Goal: Task Accomplishment & Management: Use online tool/utility

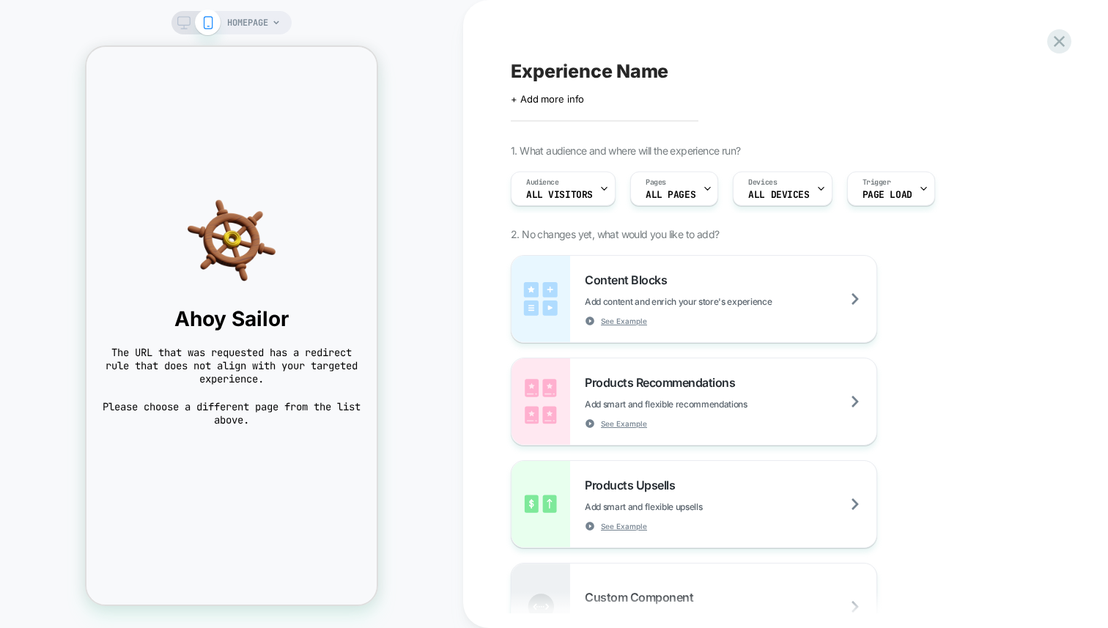
click at [274, 28] on div "HOMEPAGE" at bounding box center [253, 22] width 53 height 23
click at [261, 21] on span "HOMEPAGE" at bounding box center [247, 22] width 41 height 23
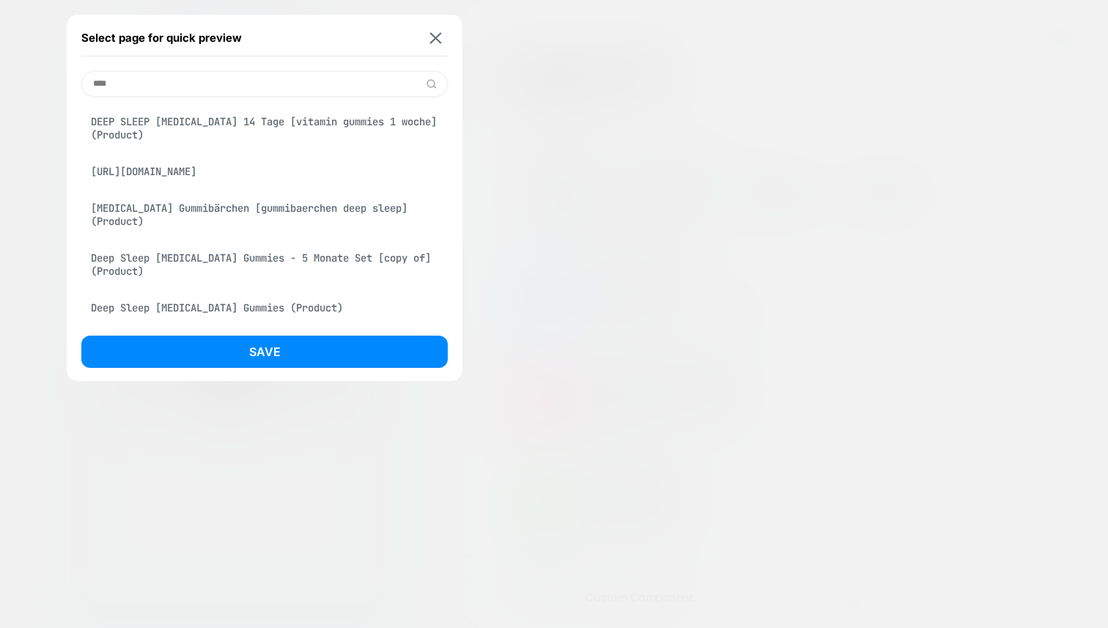
type input "****"
click at [250, 227] on div "Melatonin Gummibärchen [gummibaerchen deep sleep] (Product)" at bounding box center [264, 214] width 366 height 41
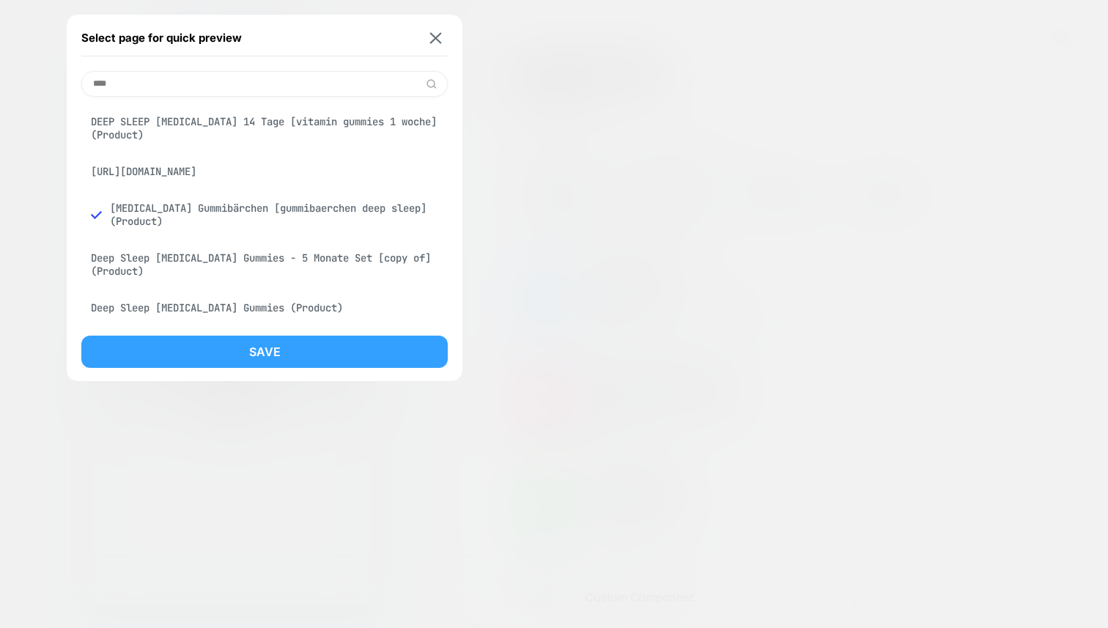
click at [284, 348] on button "Save" at bounding box center [264, 352] width 366 height 32
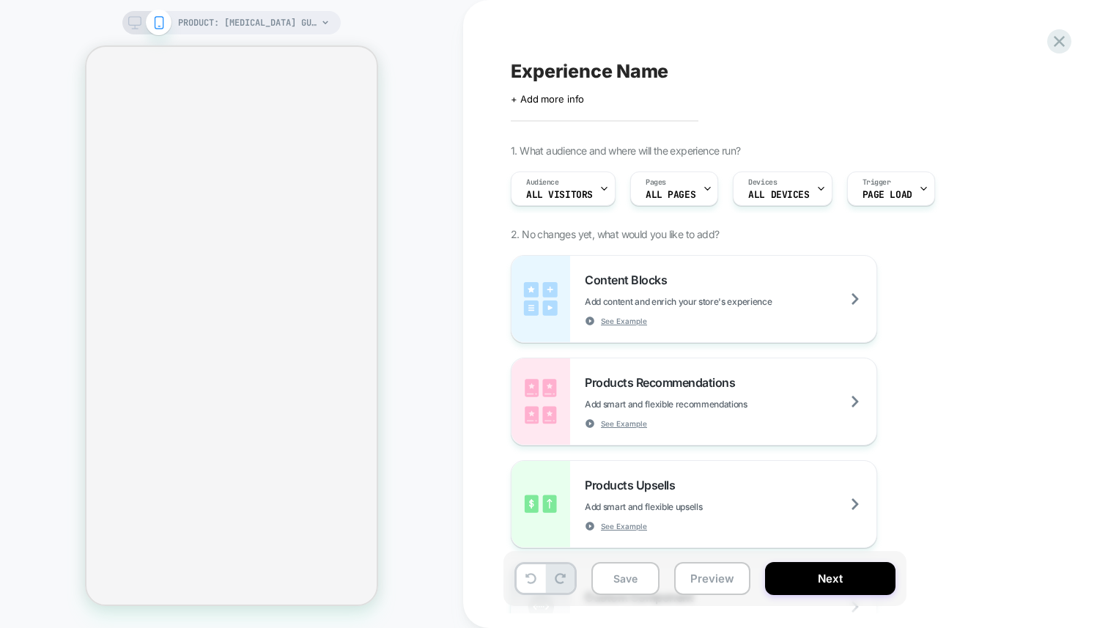
select select "**********"
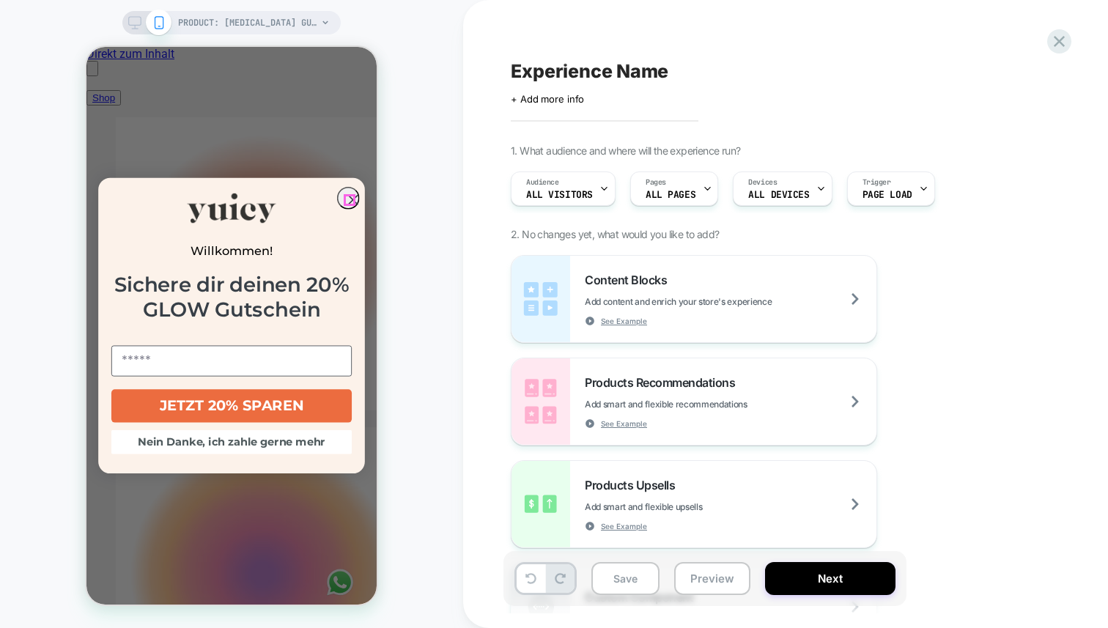
click at [349, 198] on icon "Close dialog" at bounding box center [353, 200] width 9 height 9
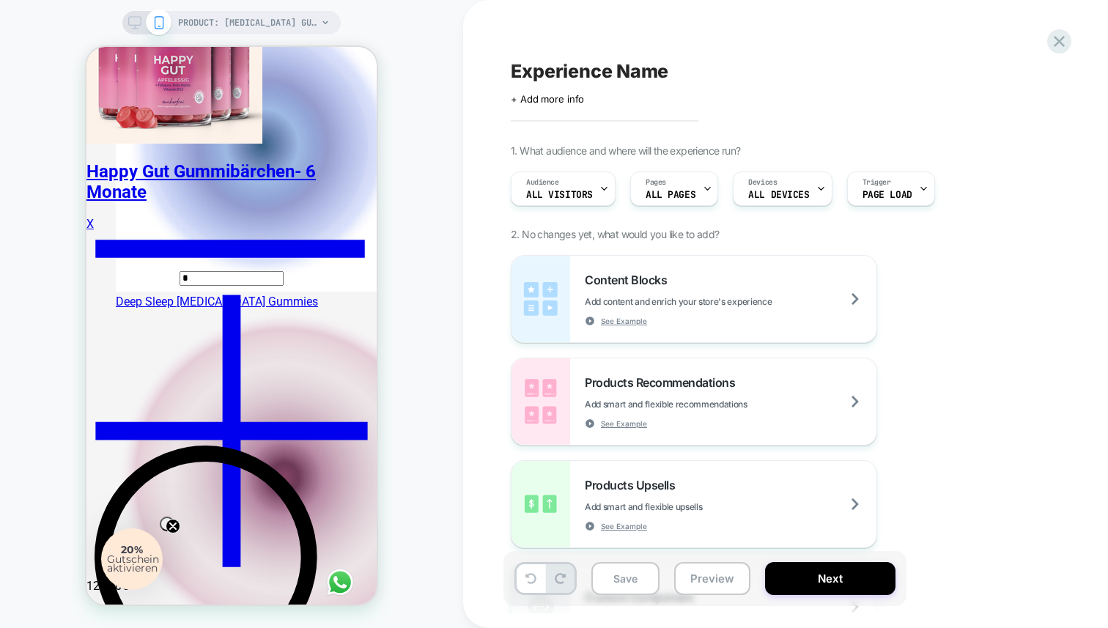
scroll to position [750, 0]
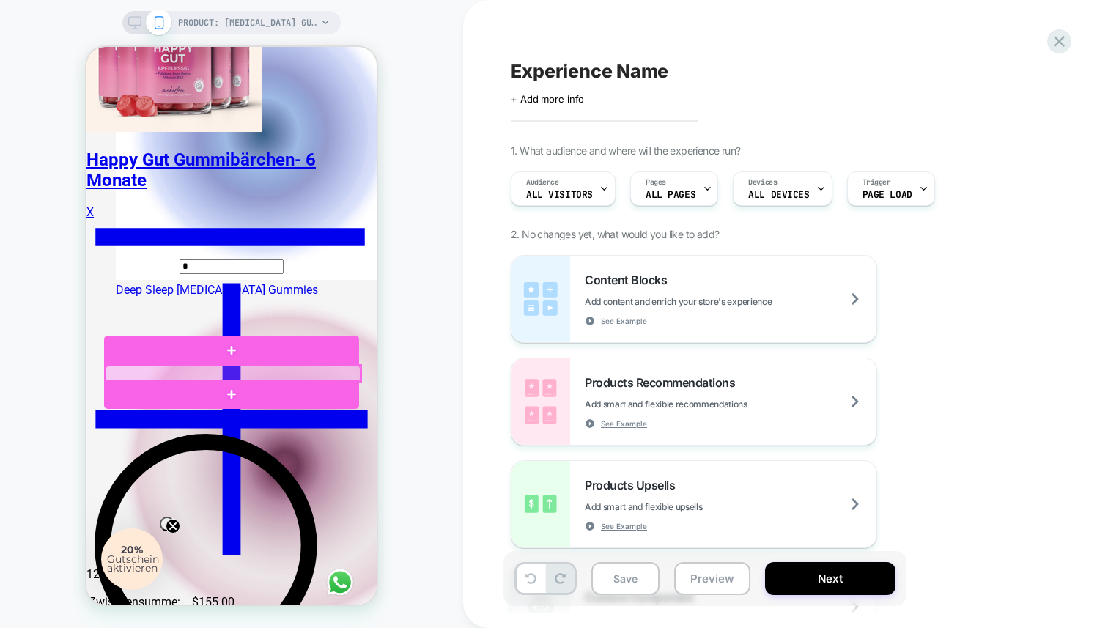
click at [276, 371] on div at bounding box center [233, 374] width 255 height 16
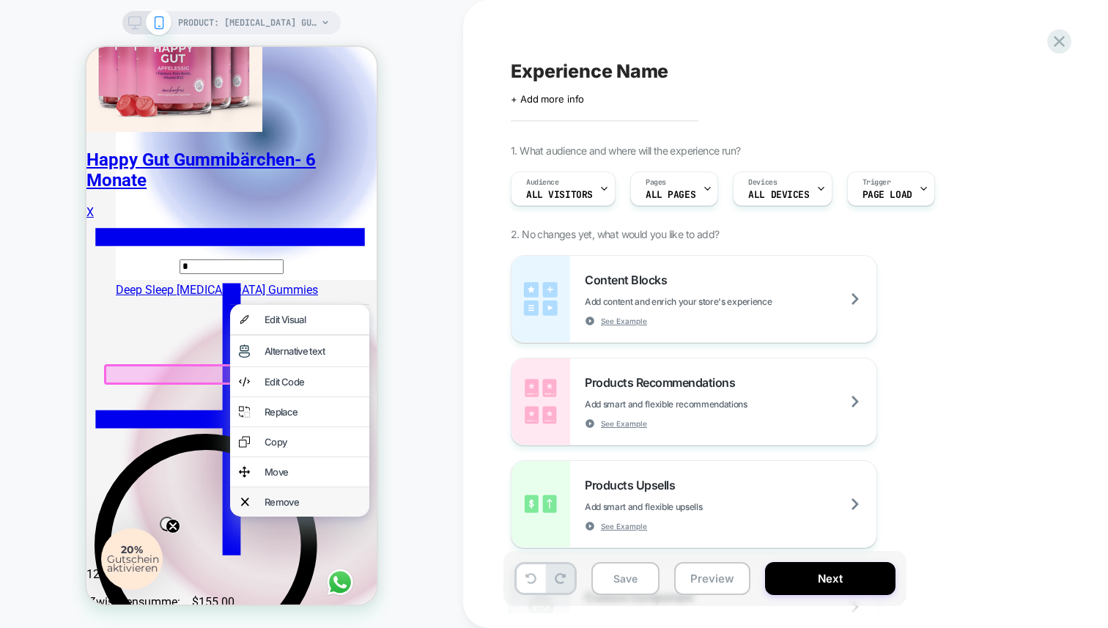
click at [292, 508] on div "Remove" at bounding box center [312, 502] width 96 height 12
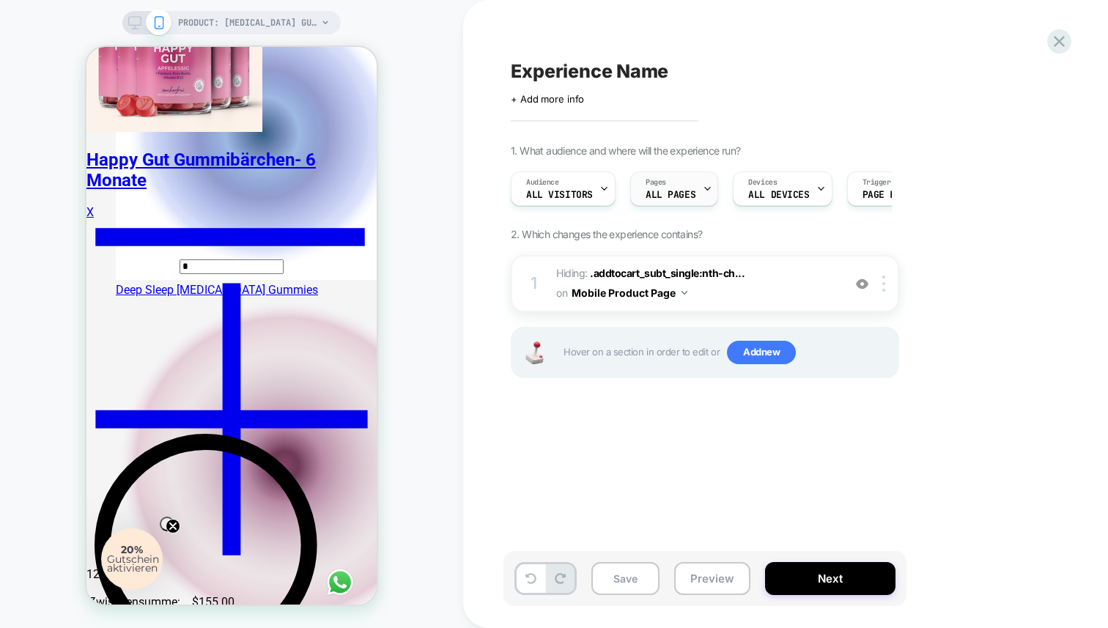
click at [689, 192] on span "ALL PAGES" at bounding box center [670, 195] width 50 height 10
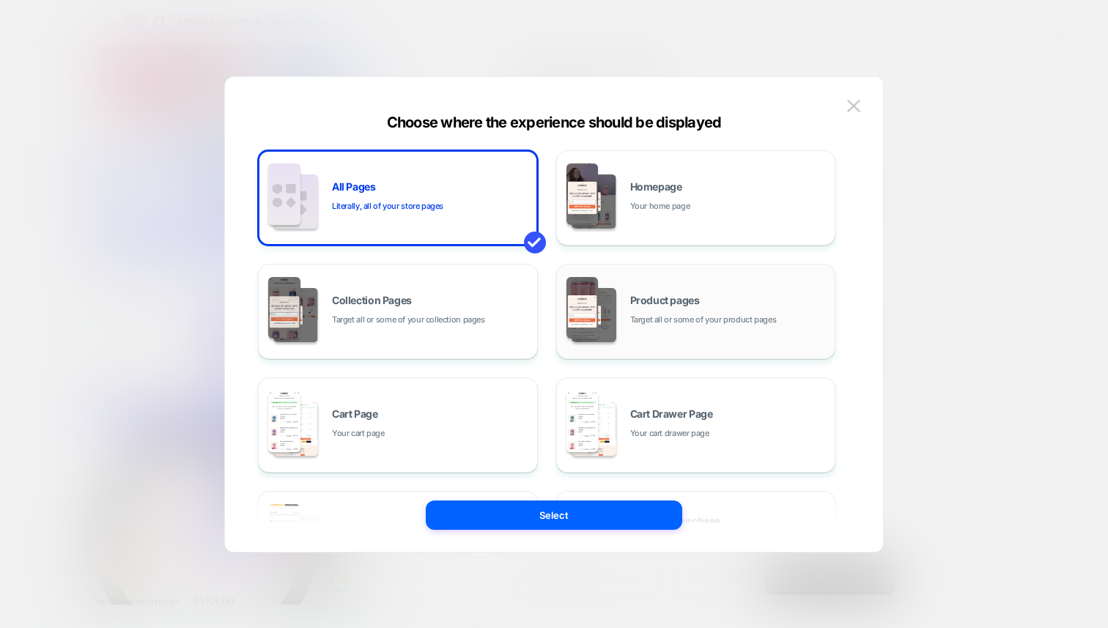
click at [665, 295] on span "Product pages" at bounding box center [665, 300] width 70 height 10
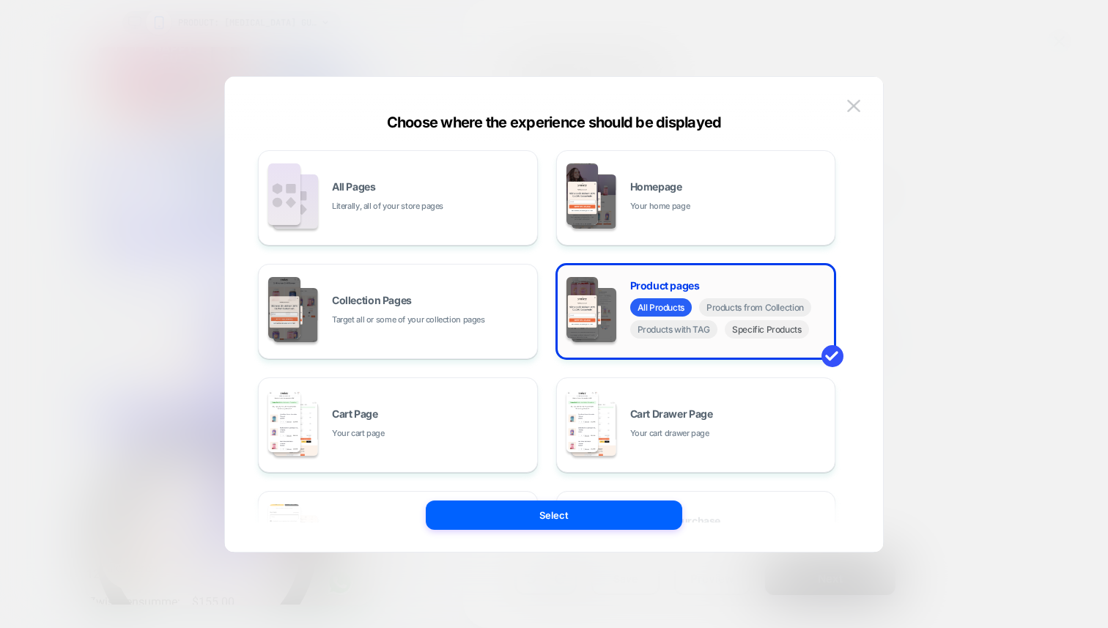
click at [755, 333] on span "Specific Products" at bounding box center [767, 329] width 84 height 18
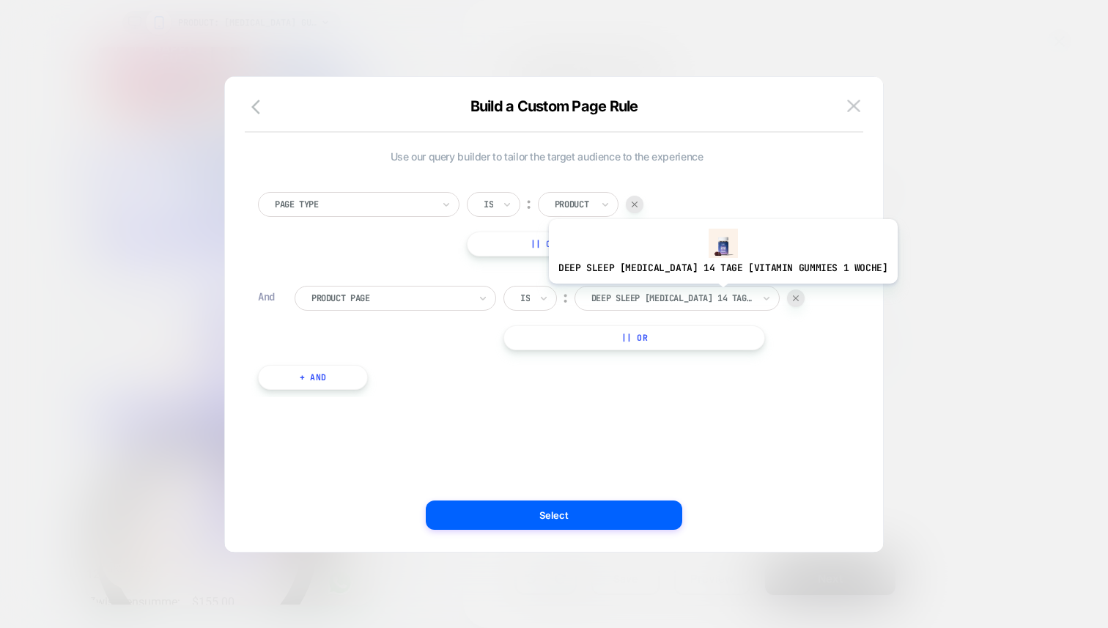
click at [0, 0] on div at bounding box center [0, 0] width 0 height 0
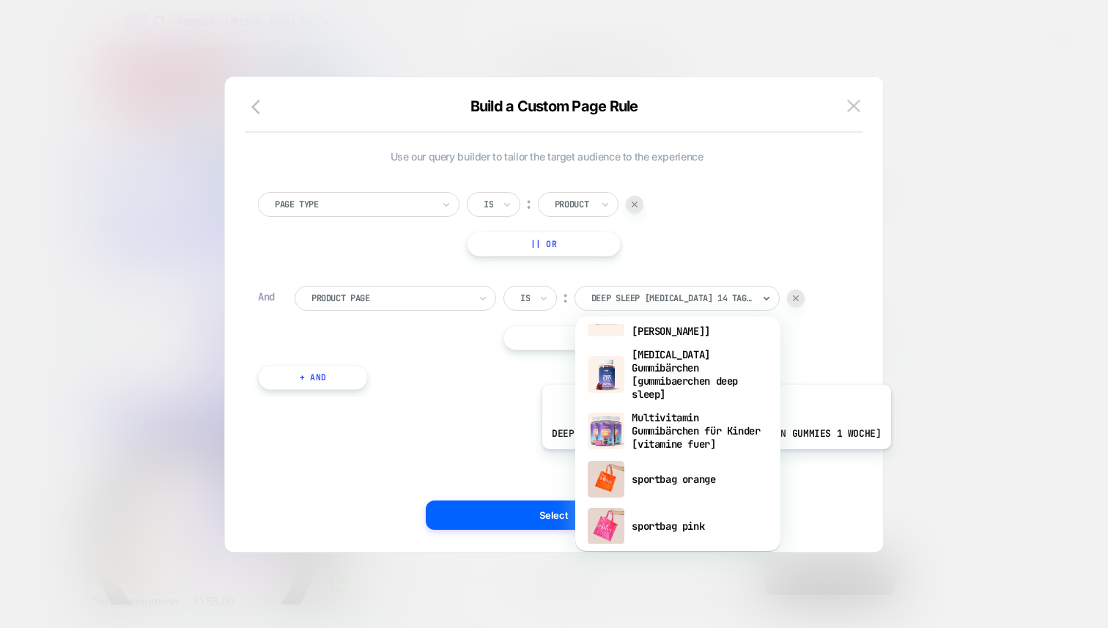
scroll to position [881, 0]
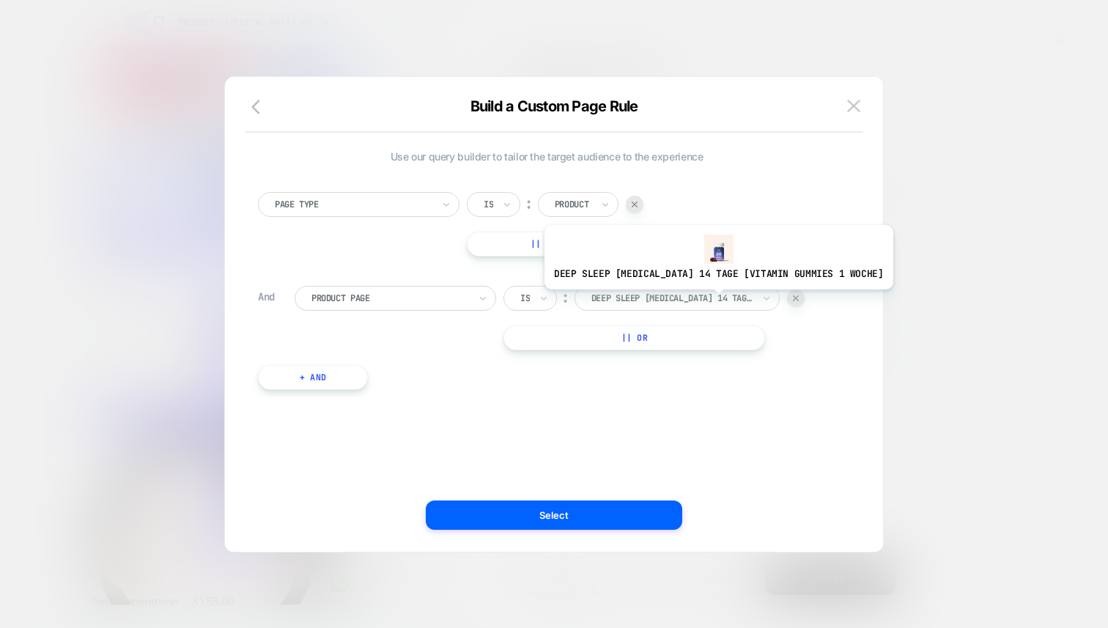
click at [706, 303] on div at bounding box center [671, 298] width 161 height 13
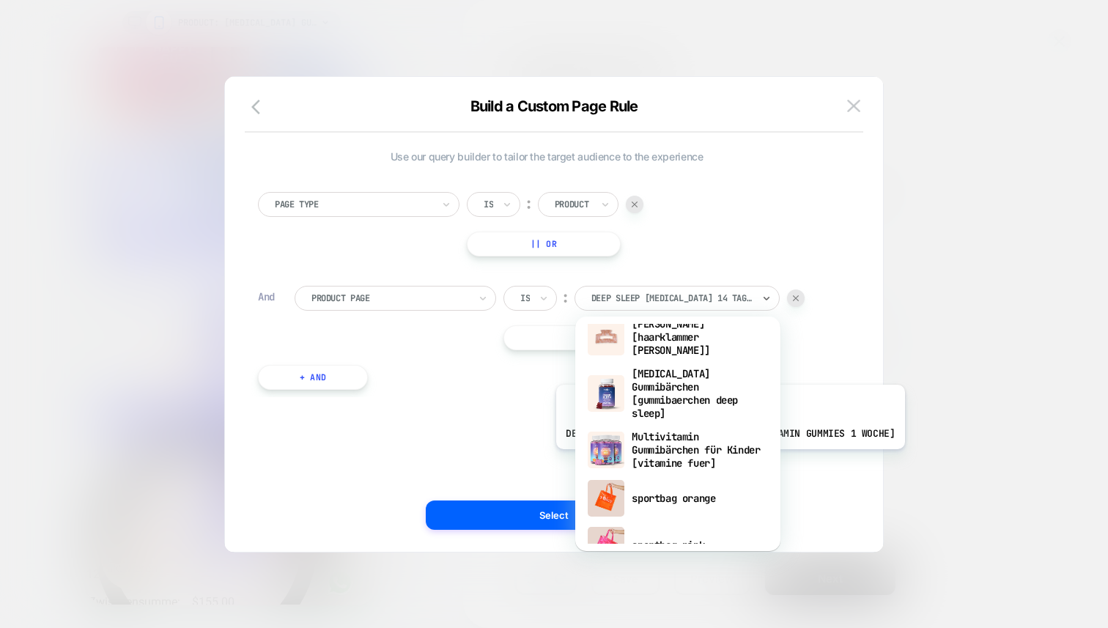
scroll to position [875, 0]
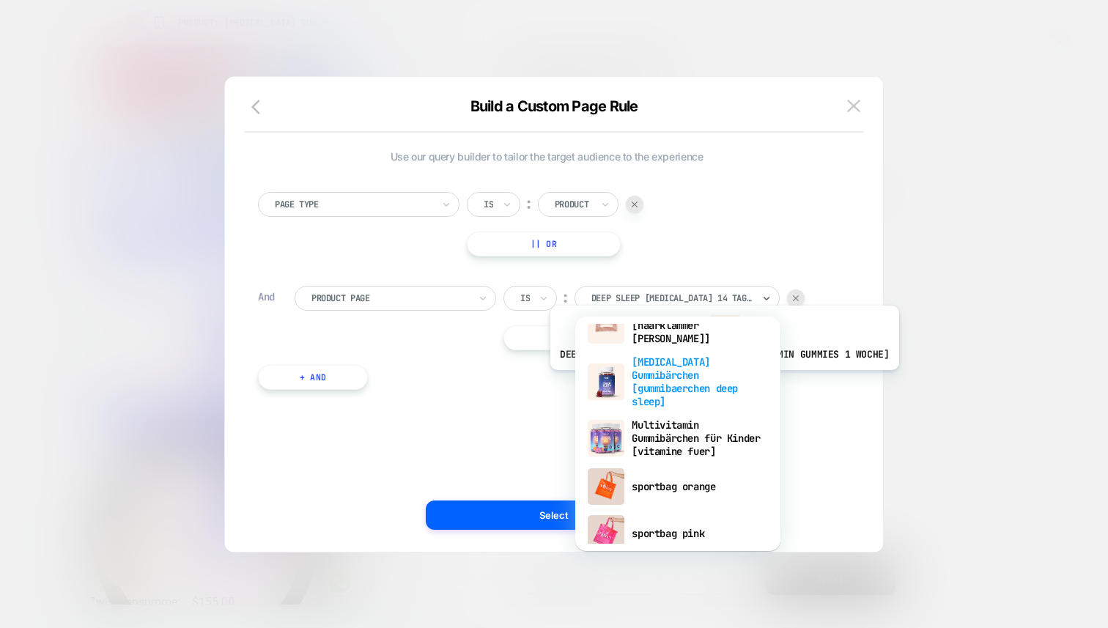
click at [706, 381] on div "[MEDICAL_DATA] Gummibärchen [gummibaerchen deep sleep]" at bounding box center [677, 381] width 190 height 63
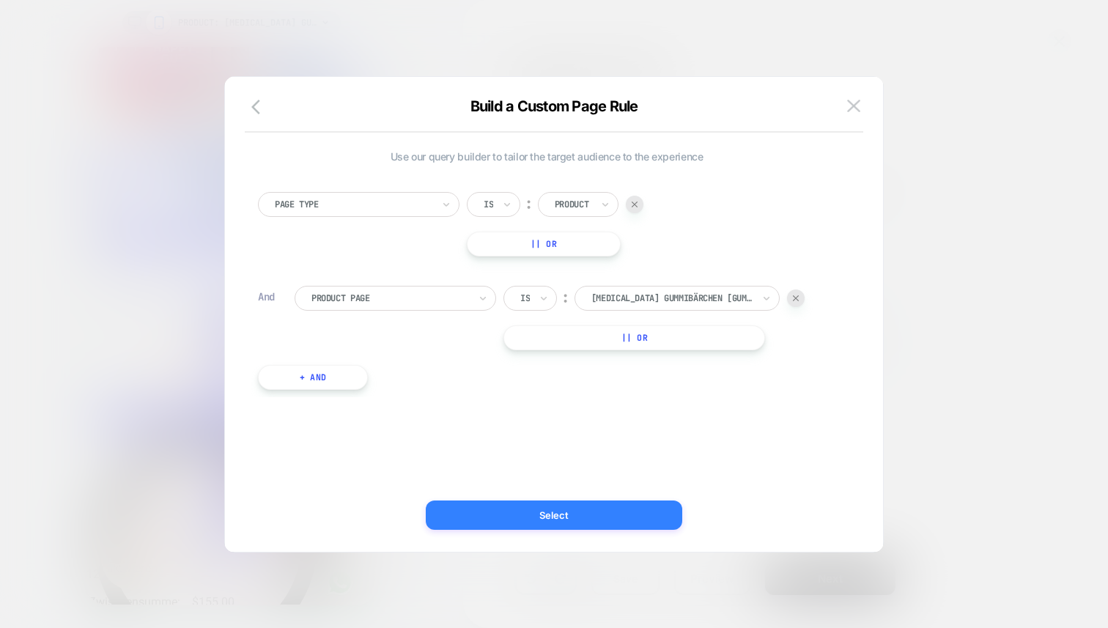
click at [0, 0] on button "Select" at bounding box center [0, 0] width 0 height 0
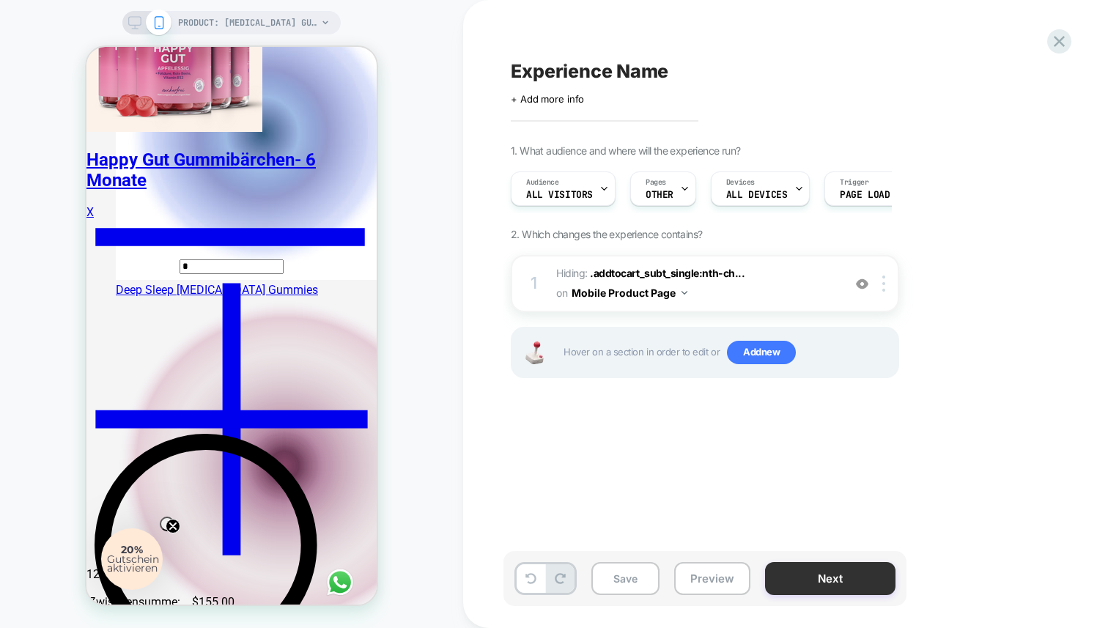
click at [785, 578] on button "Next" at bounding box center [830, 578] width 130 height 33
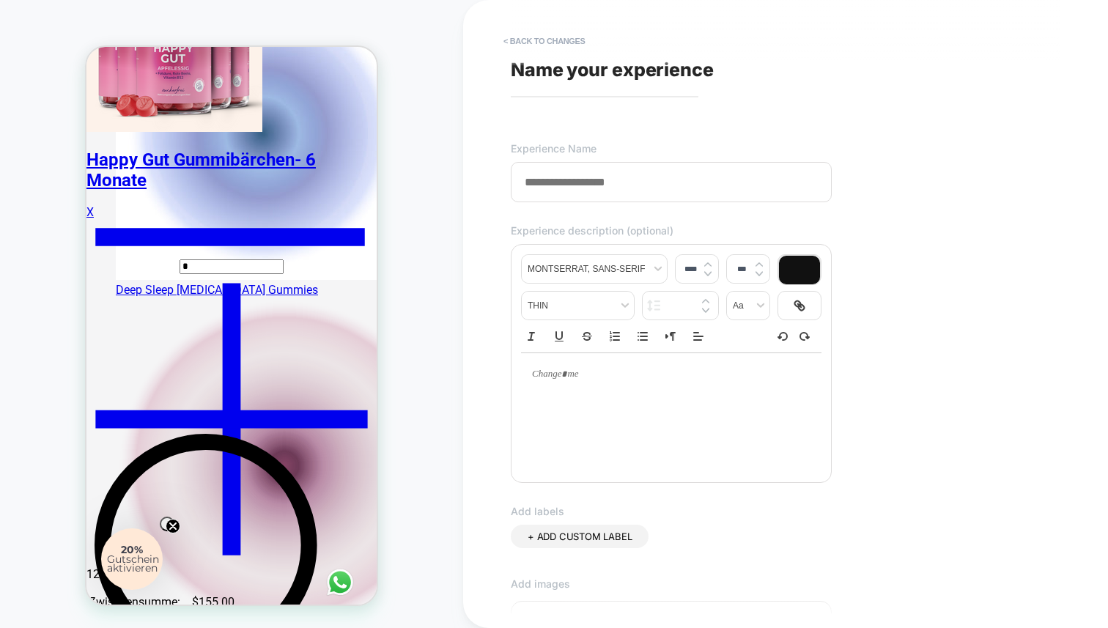
type input "**********"
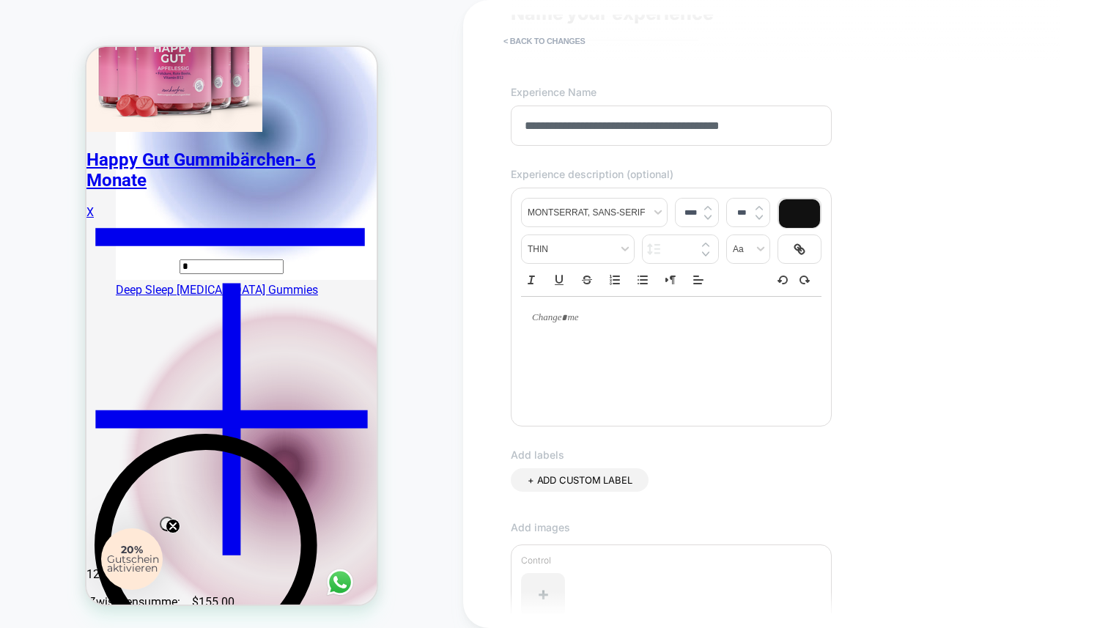
scroll to position [306, 0]
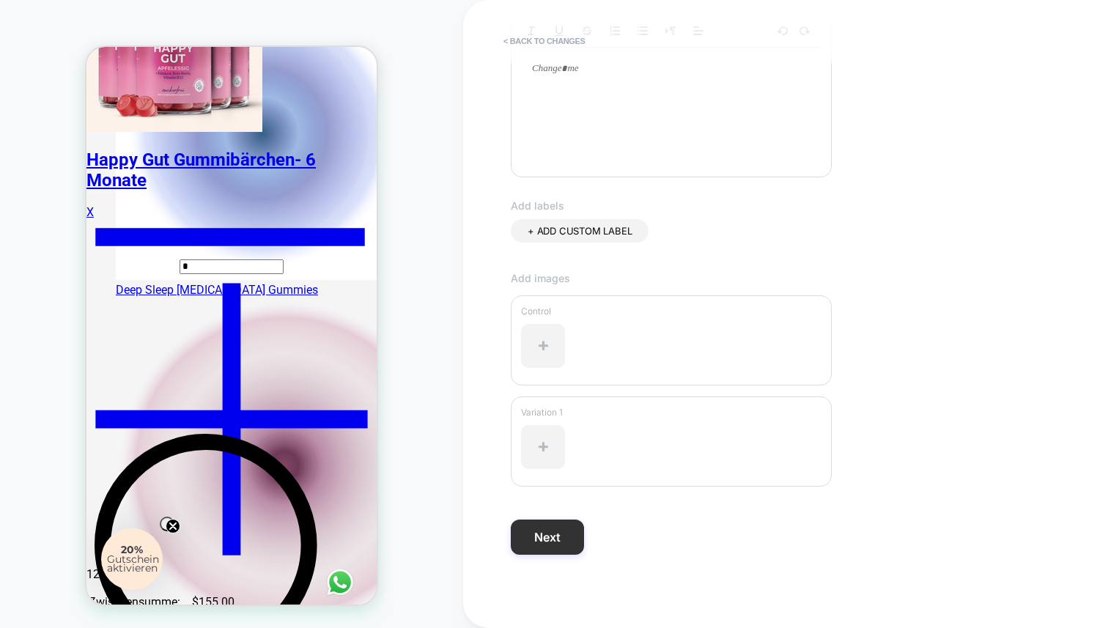
click at [555, 534] on button "Next" at bounding box center [547, 536] width 73 height 35
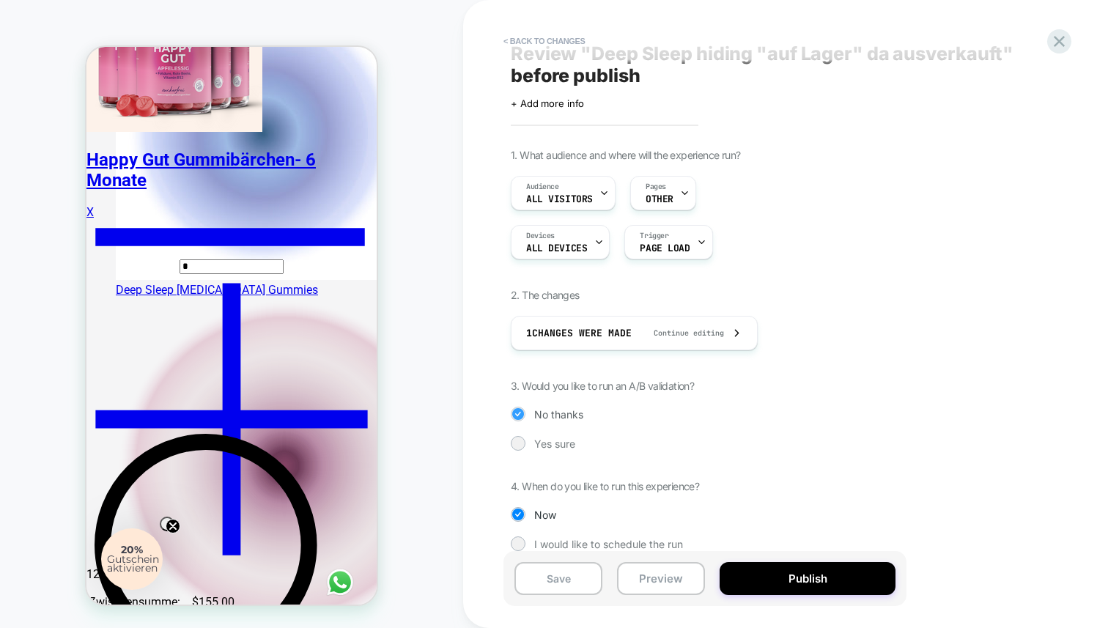
scroll to position [35, 0]
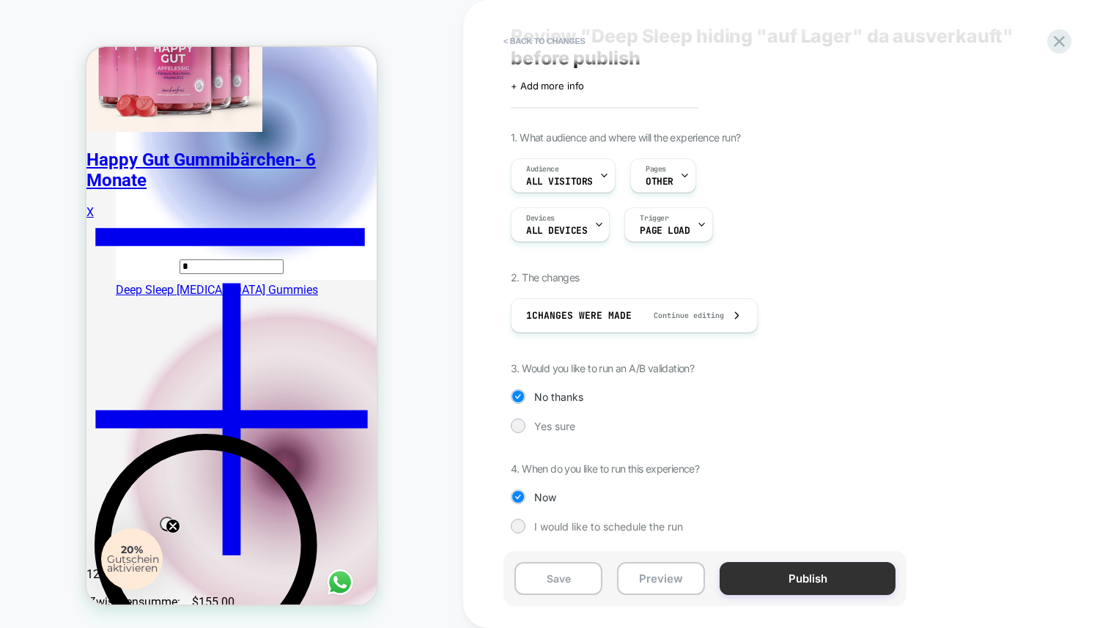
click at [763, 577] on button "Publish" at bounding box center [807, 578] width 176 height 33
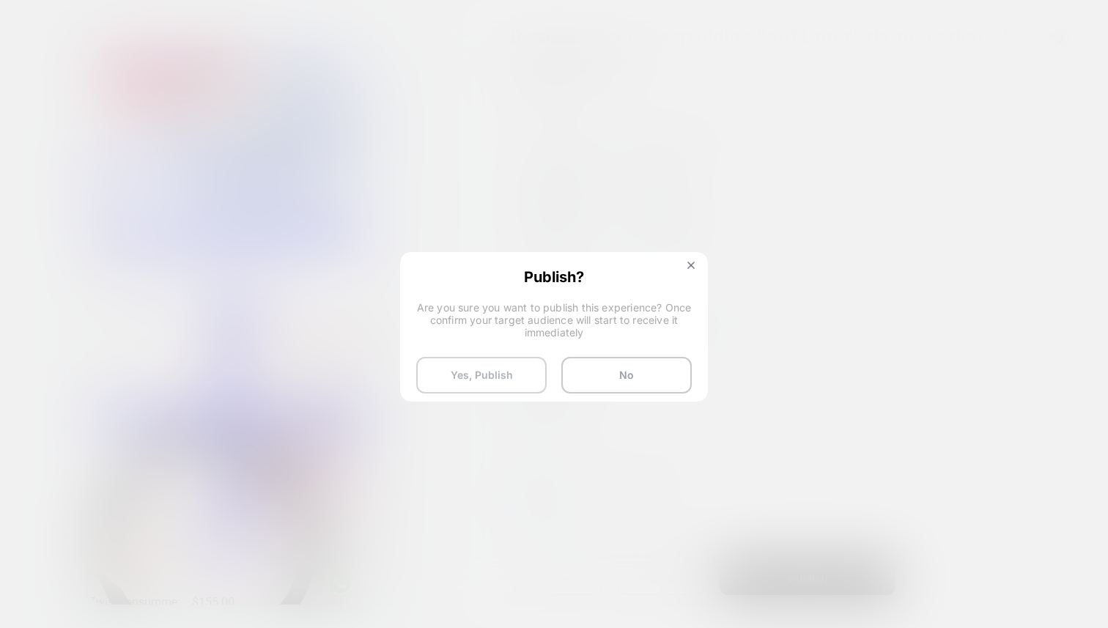
click at [521, 375] on button "Yes, Publish" at bounding box center [481, 375] width 130 height 37
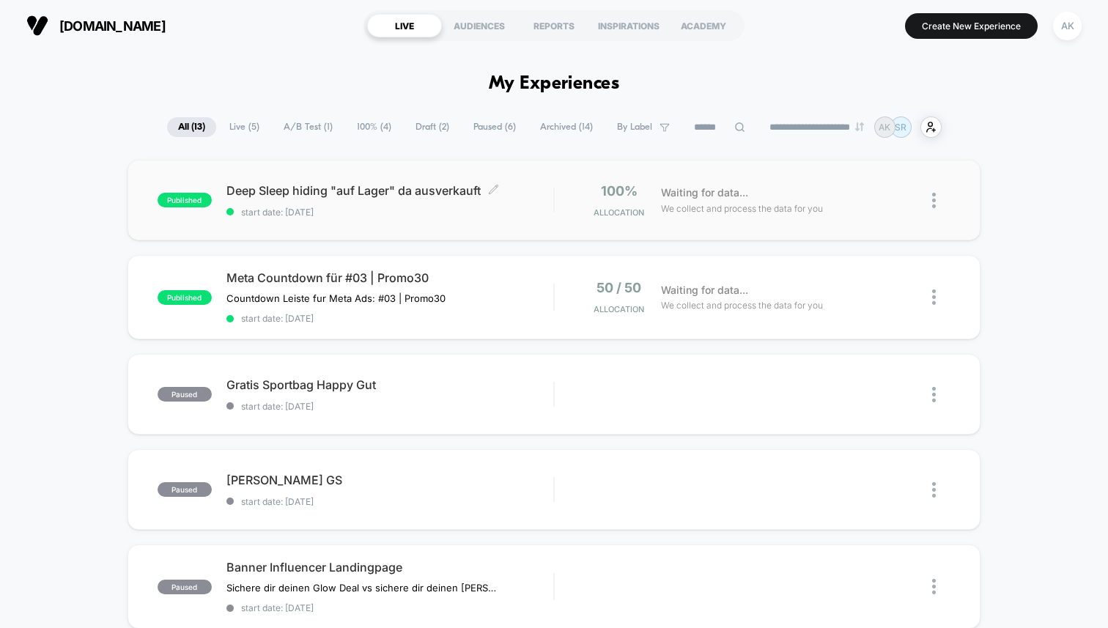
click at [427, 214] on span "start date: [DATE]" at bounding box center [389, 212] width 327 height 11
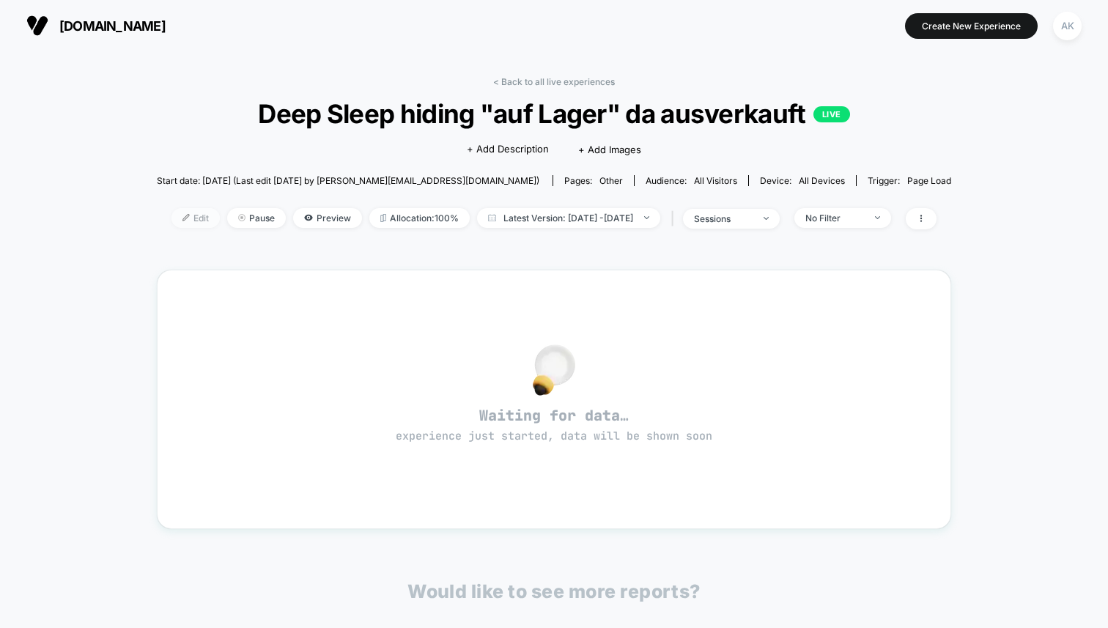
click at [172, 215] on span "Edit" at bounding box center [195, 218] width 48 height 20
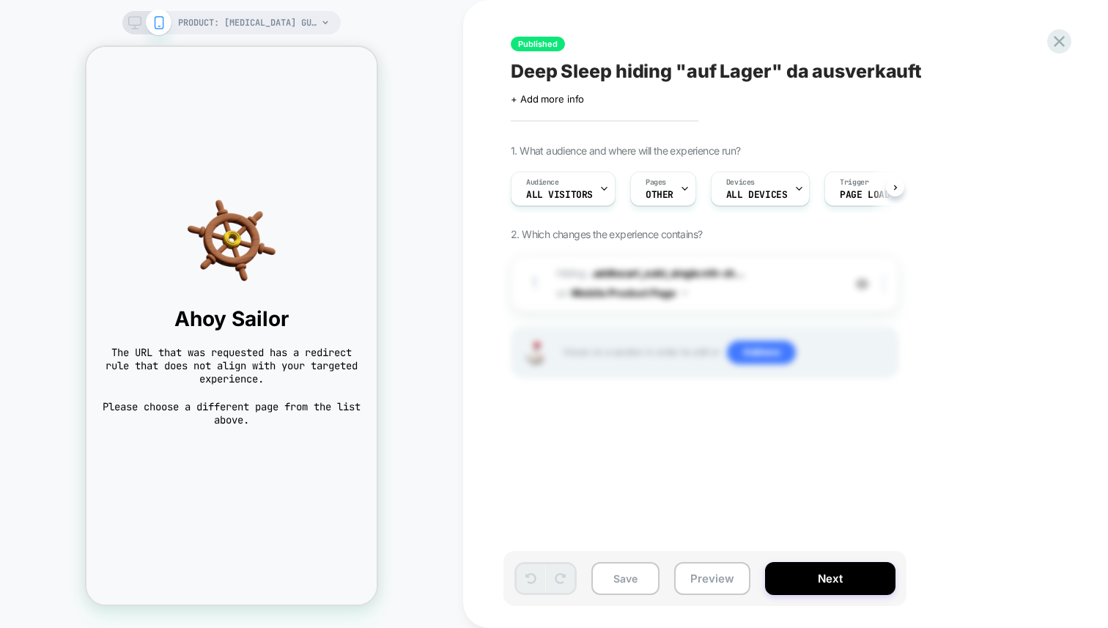
scroll to position [0, 1]
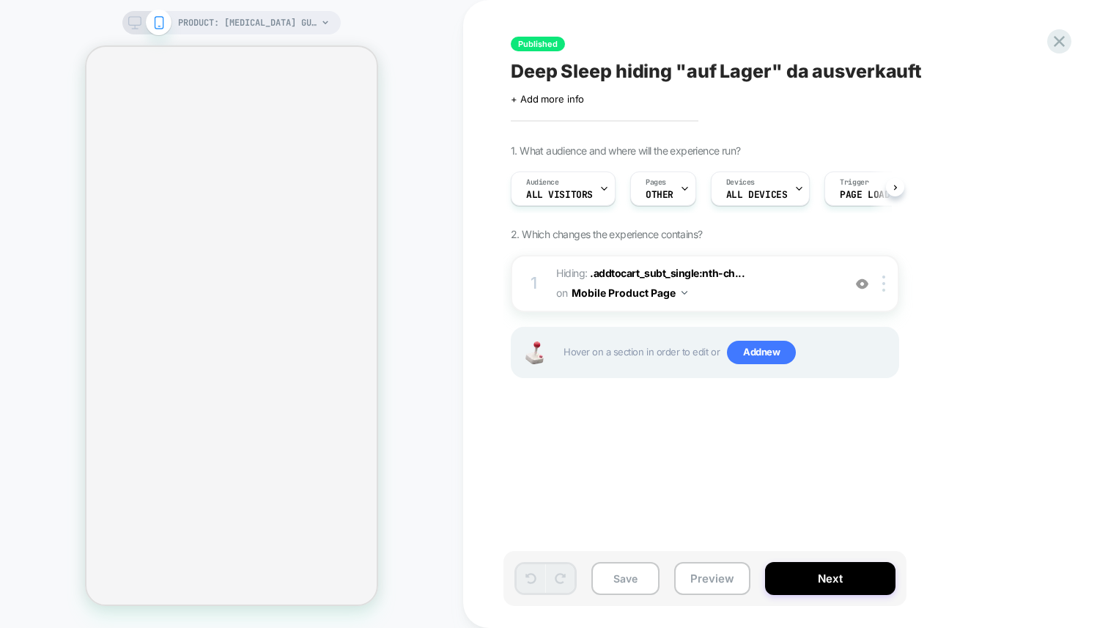
scroll to position [0, 1]
select select "**********"
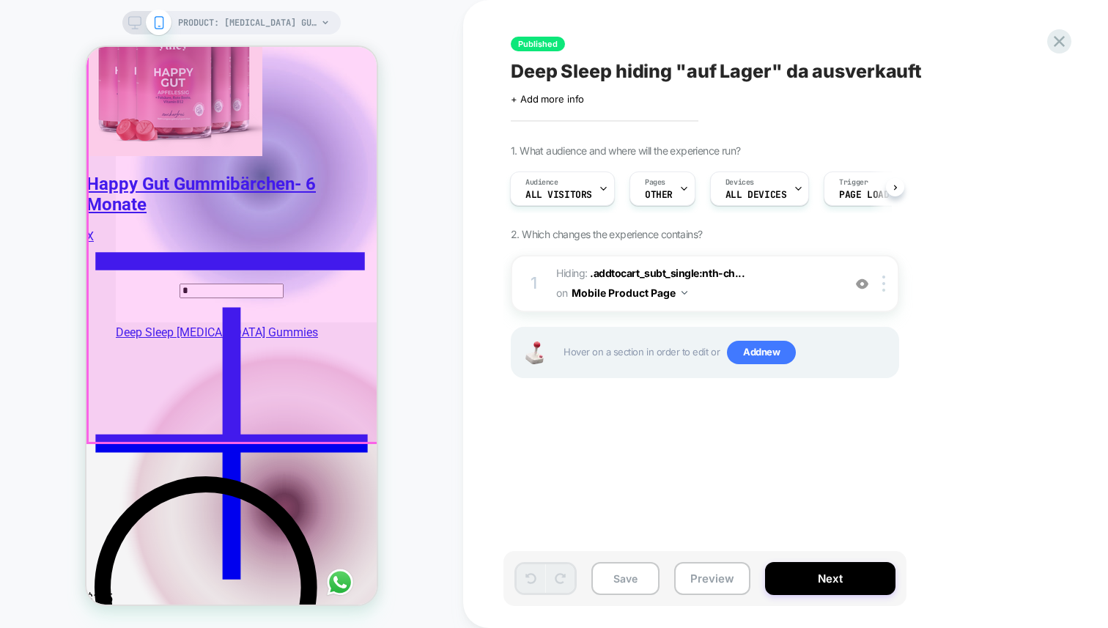
scroll to position [723, 0]
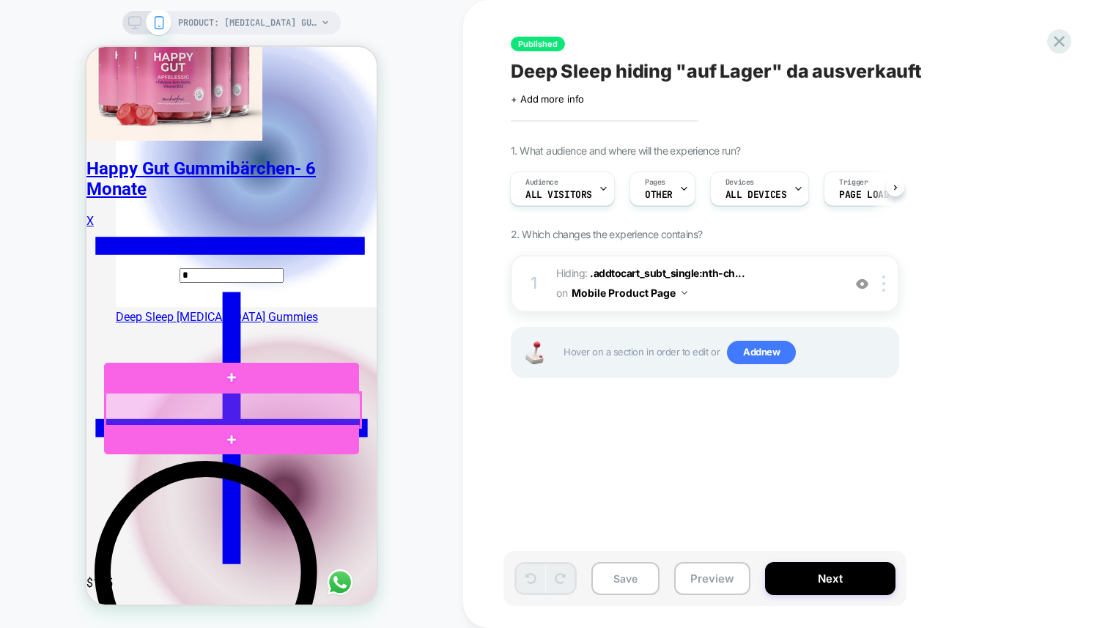
click at [351, 409] on div at bounding box center [233, 410] width 255 height 34
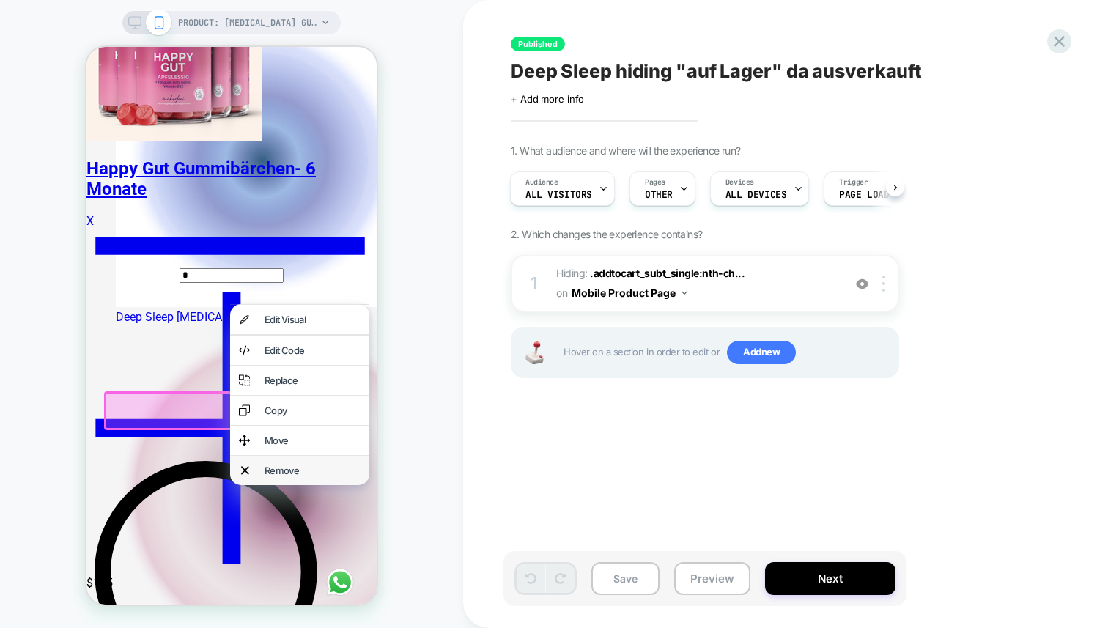
click at [334, 476] on div "Remove" at bounding box center [312, 471] width 96 height 12
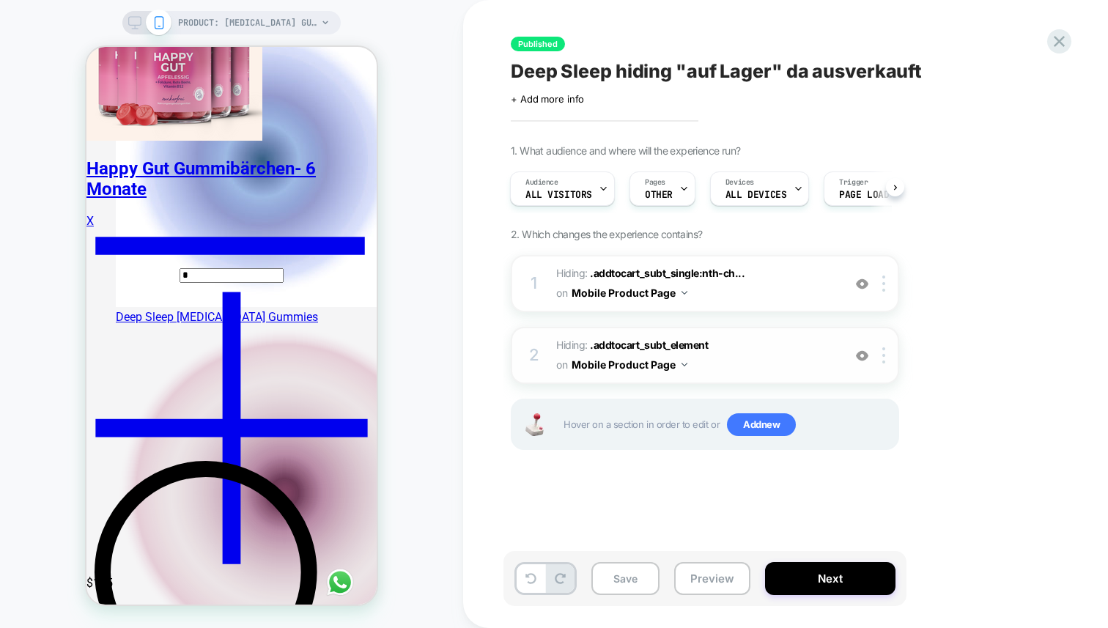
click at [0, 0] on span "Hiding : .addtocart_subt_element .addtocart_subt_element on Mobile Product Page" at bounding box center [0, 0] width 0 height 0
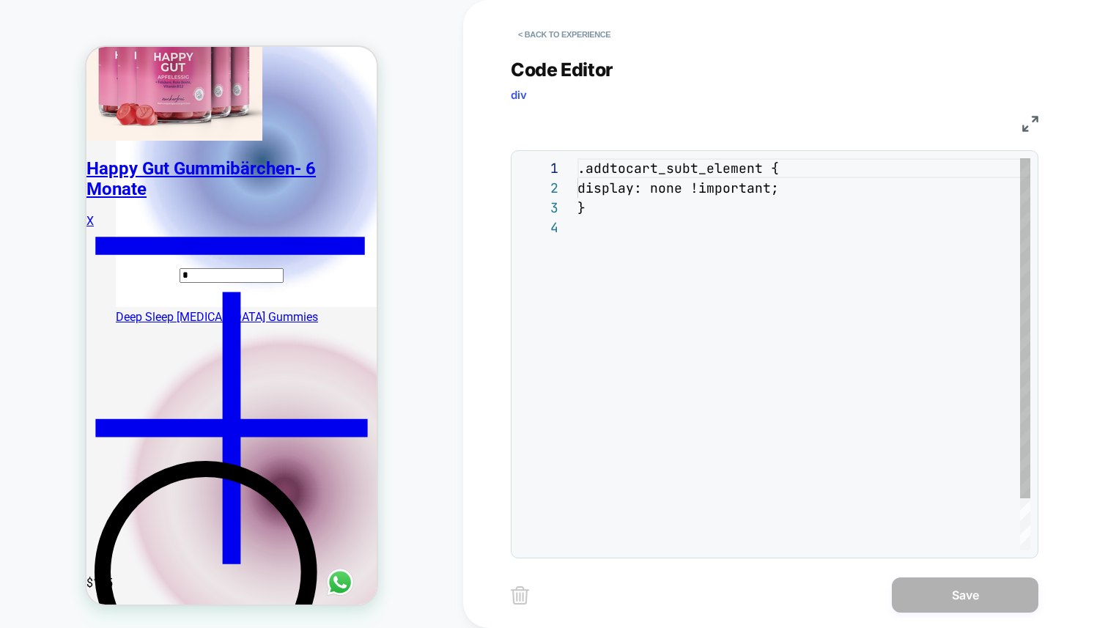
scroll to position [59, 0]
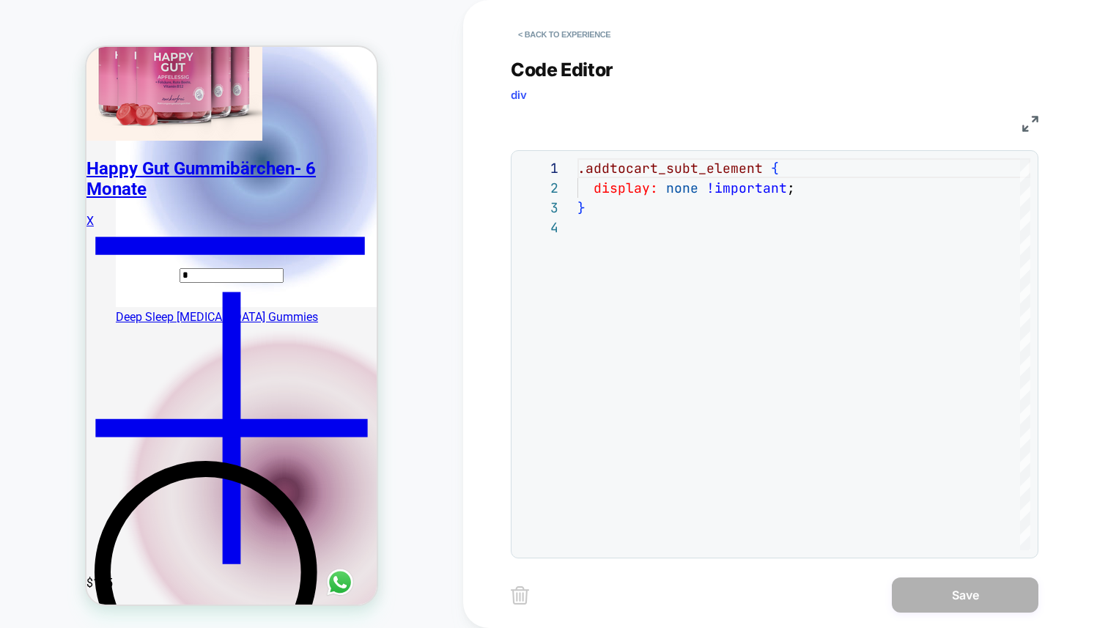
click at [0, 0] on img at bounding box center [0, 0] width 0 height 0
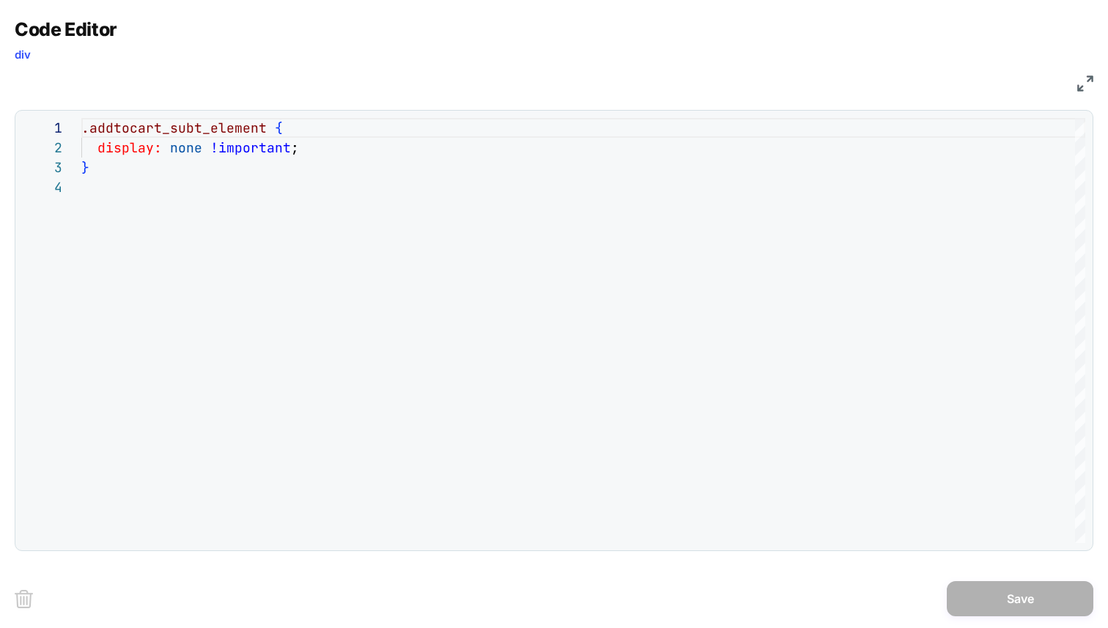
click at [0, 0] on img at bounding box center [0, 0] width 0 height 0
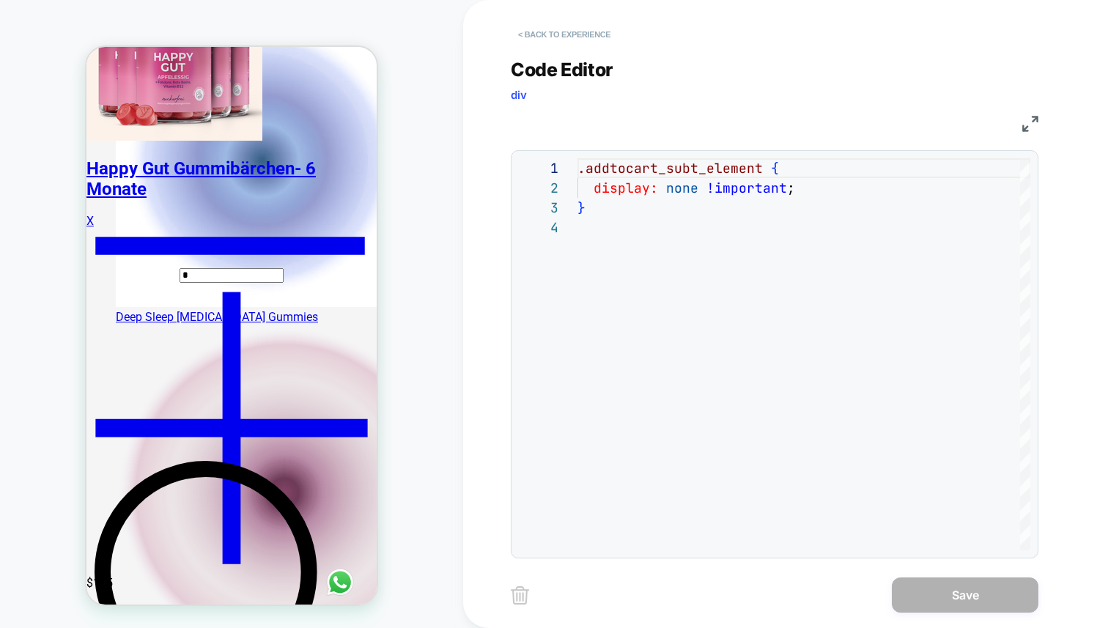
click at [0, 0] on button "< Back to experience" at bounding box center [0, 0] width 0 height 0
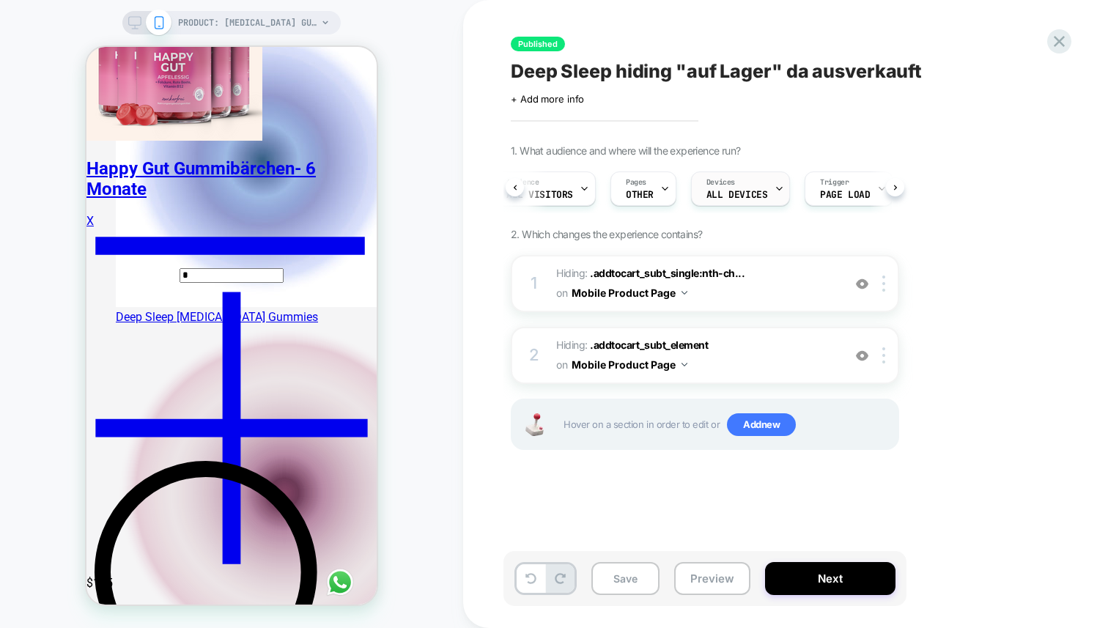
scroll to position [0, 0]
click at [0, 0] on div "Pages OTHER" at bounding box center [0, 0] width 0 height 0
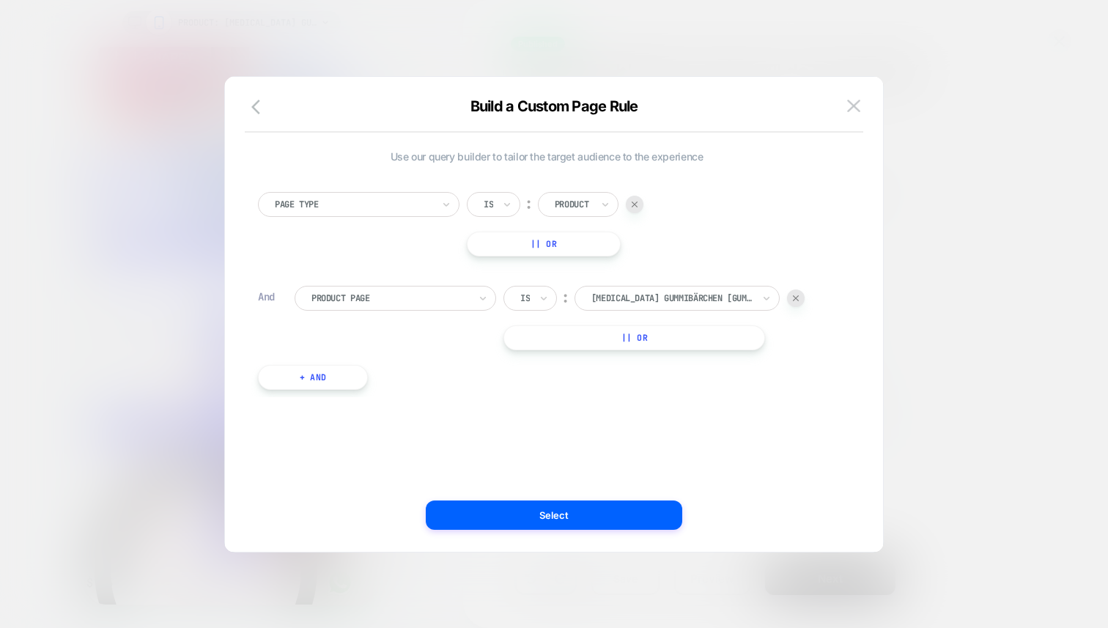
click at [662, 337] on button "|| Or" at bounding box center [634, 337] width 262 height 25
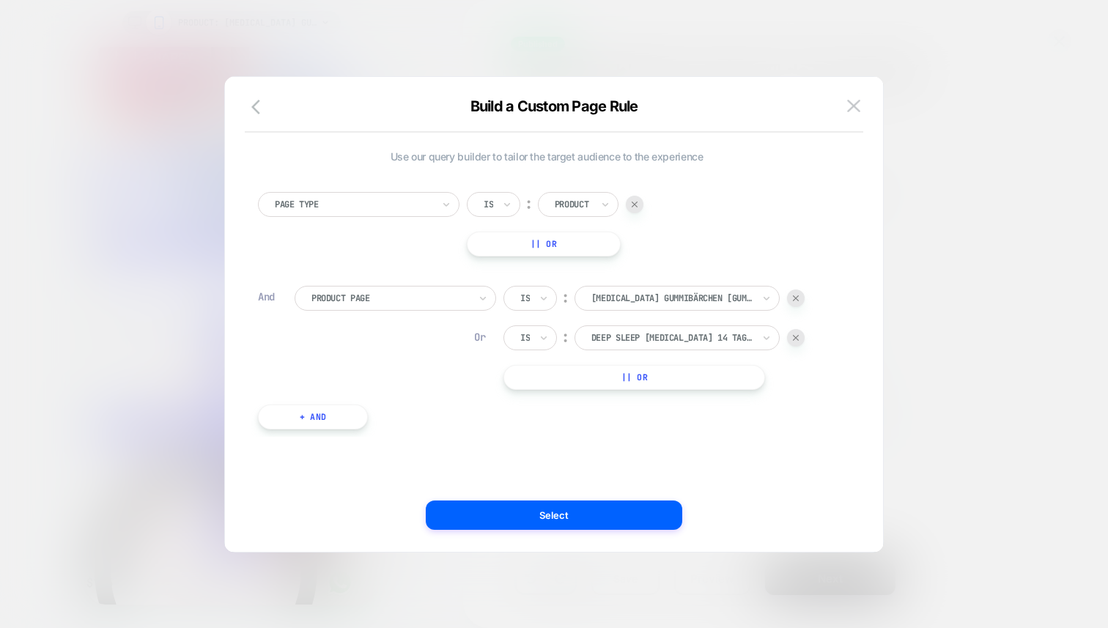
click at [0, 0] on div "Is" at bounding box center [0, 0] width 0 height 0
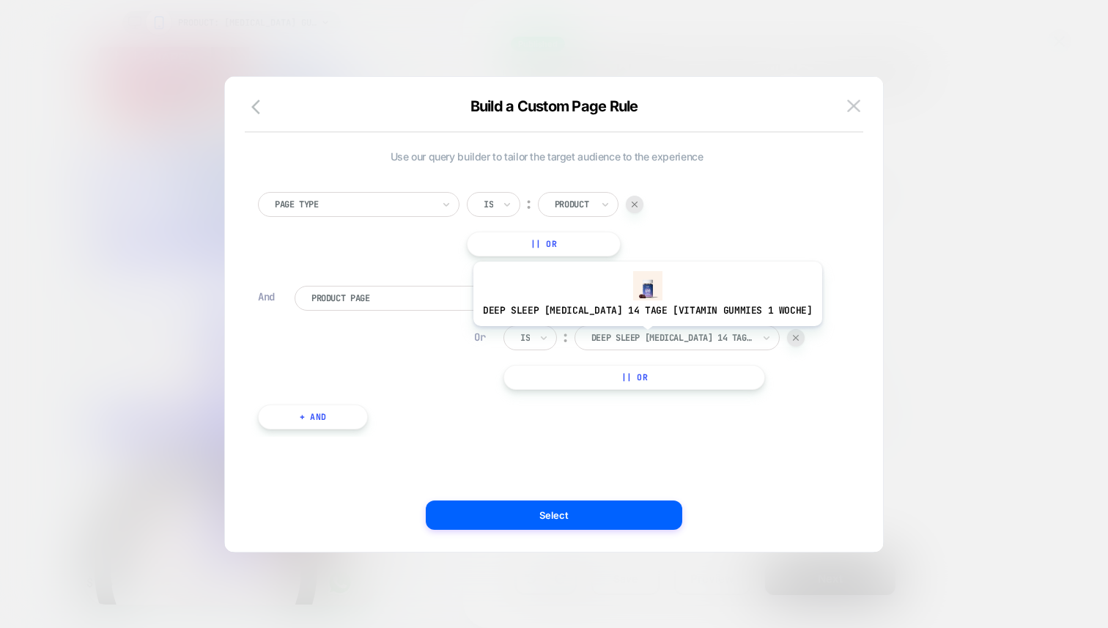
click at [0, 0] on div at bounding box center [0, 0] width 0 height 0
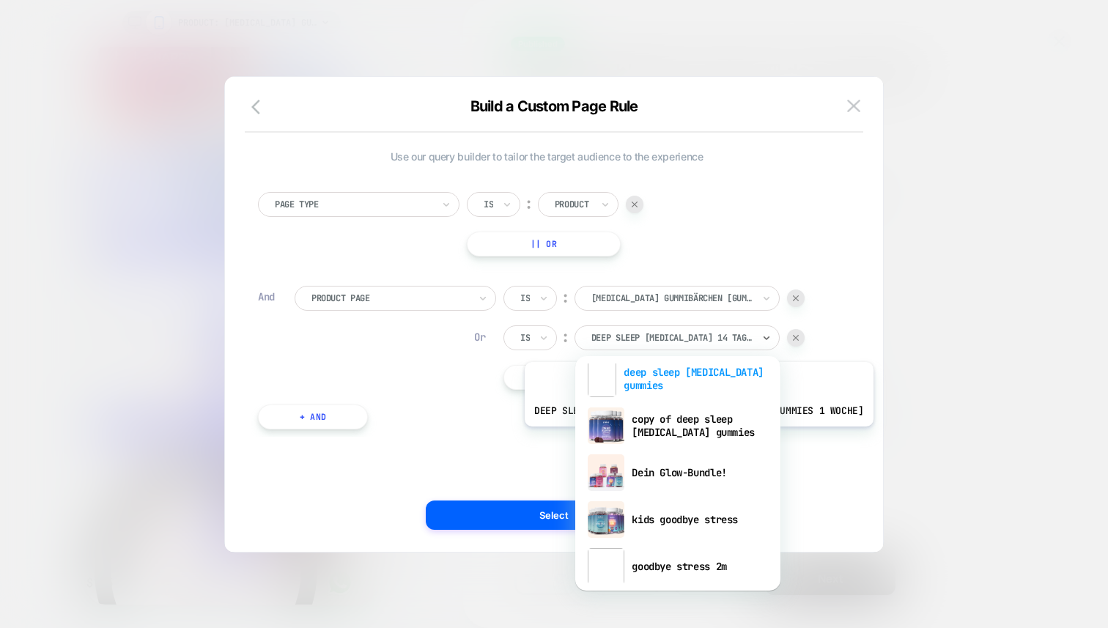
scroll to position [76, 0]
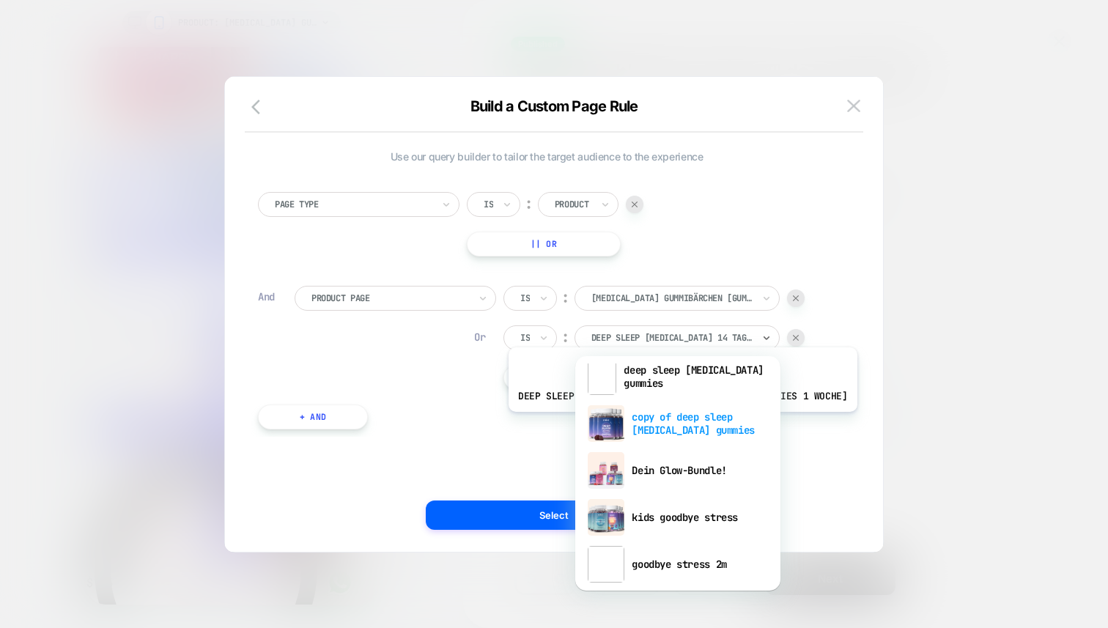
click at [665, 423] on div "copy of deep sleep [MEDICAL_DATA] gummies" at bounding box center [677, 423] width 190 height 47
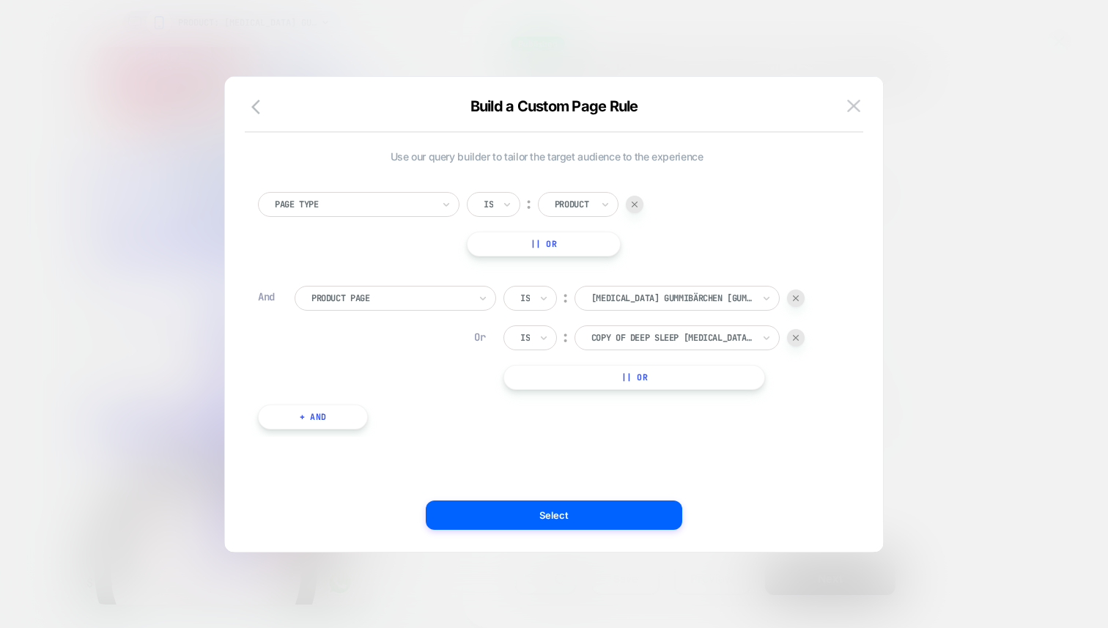
click at [578, 382] on button "|| Or" at bounding box center [634, 377] width 262 height 25
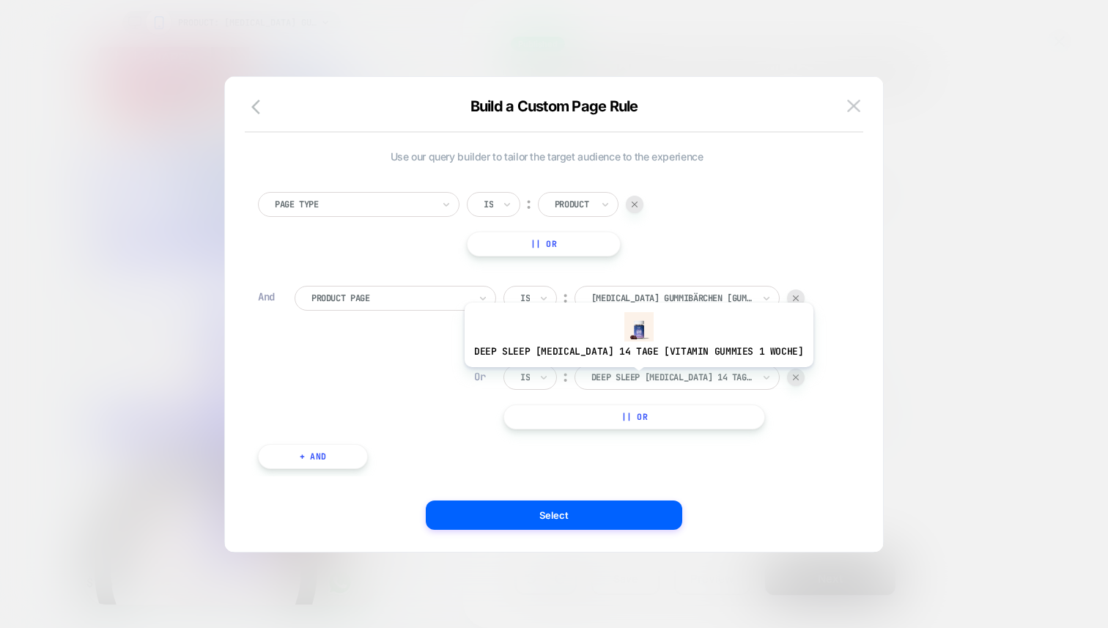
click at [621, 378] on div at bounding box center [671, 377] width 161 height 13
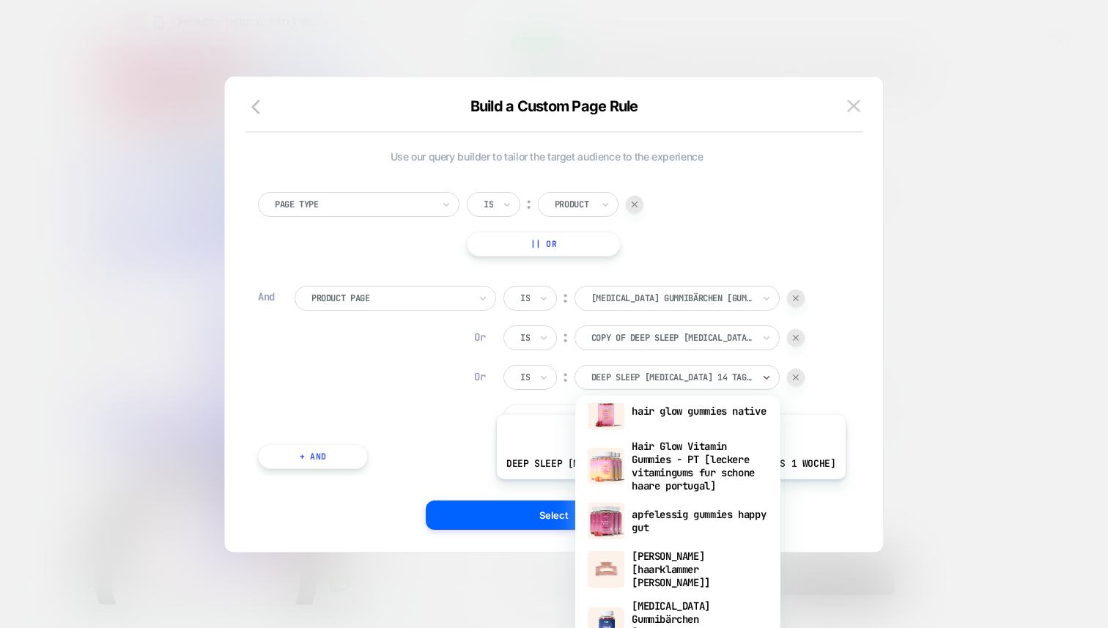
scroll to position [707, 0]
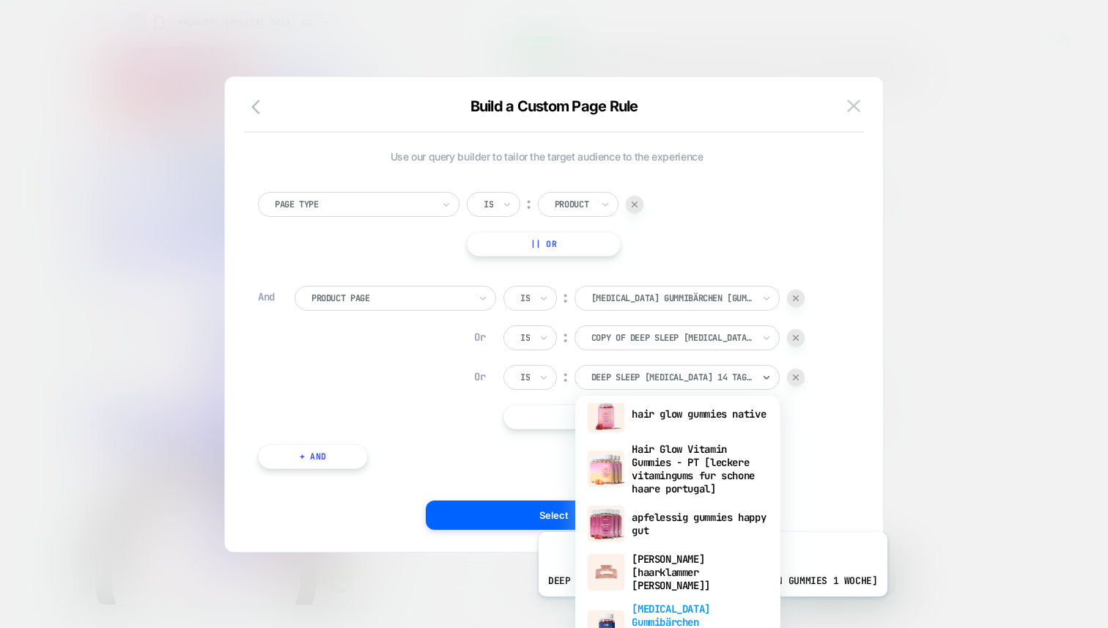
click at [695, 607] on div "[MEDICAL_DATA] Gummibärchen [gummibaerchen deep sleep]" at bounding box center [677, 628] width 190 height 63
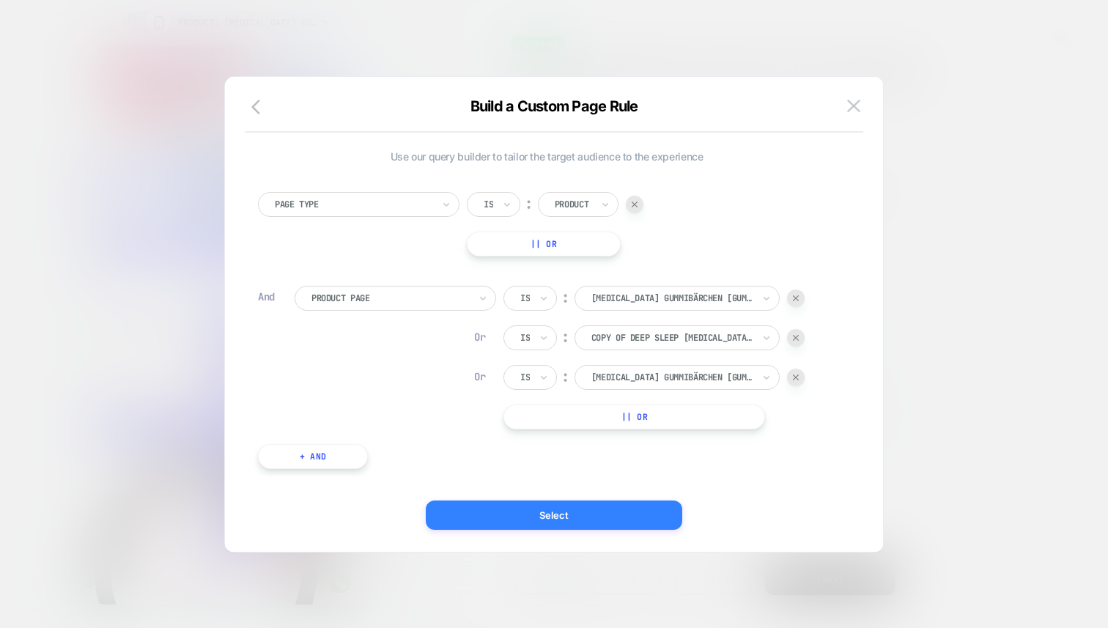
click at [629, 510] on button "Select" at bounding box center [554, 514] width 256 height 29
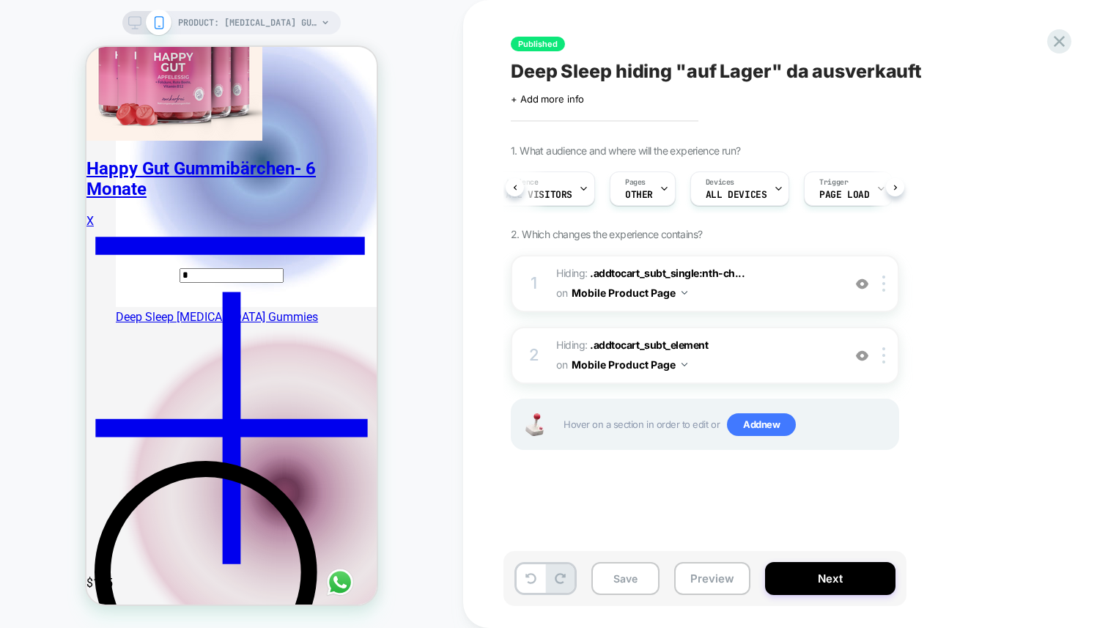
scroll to position [0, 41]
click at [0, 0] on div "Audience All Visitors Pages OTHER Devices ALL DEVICES Trigger Page Load" at bounding box center [0, 0] width 0 height 0
click at [0, 0] on div "Trigger Page Load" at bounding box center [0, 0] width 0 height 0
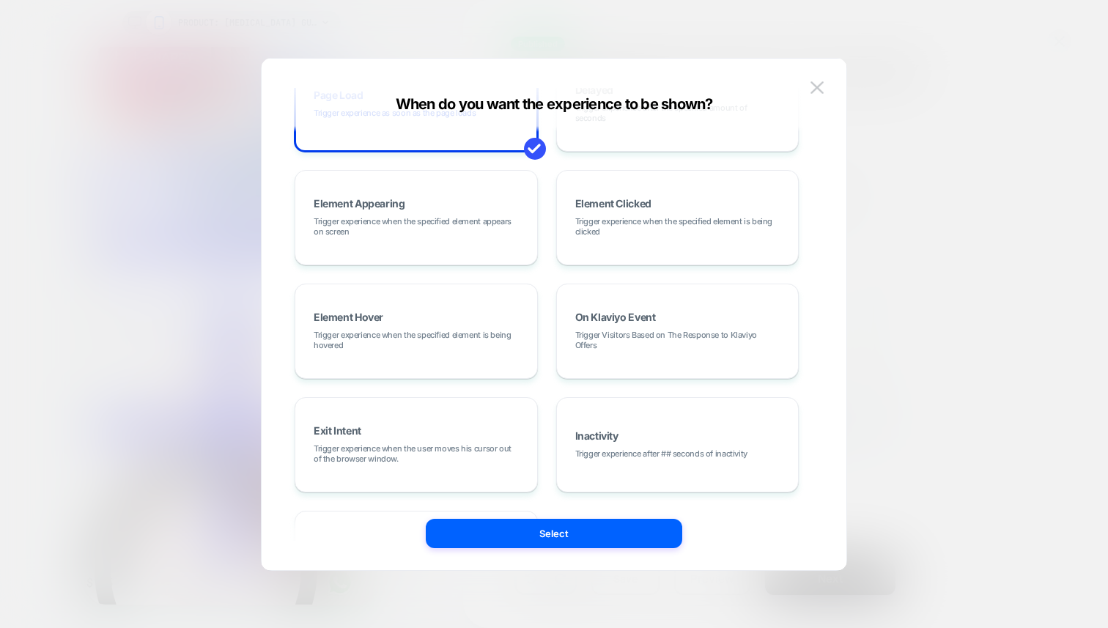
scroll to position [0, 0]
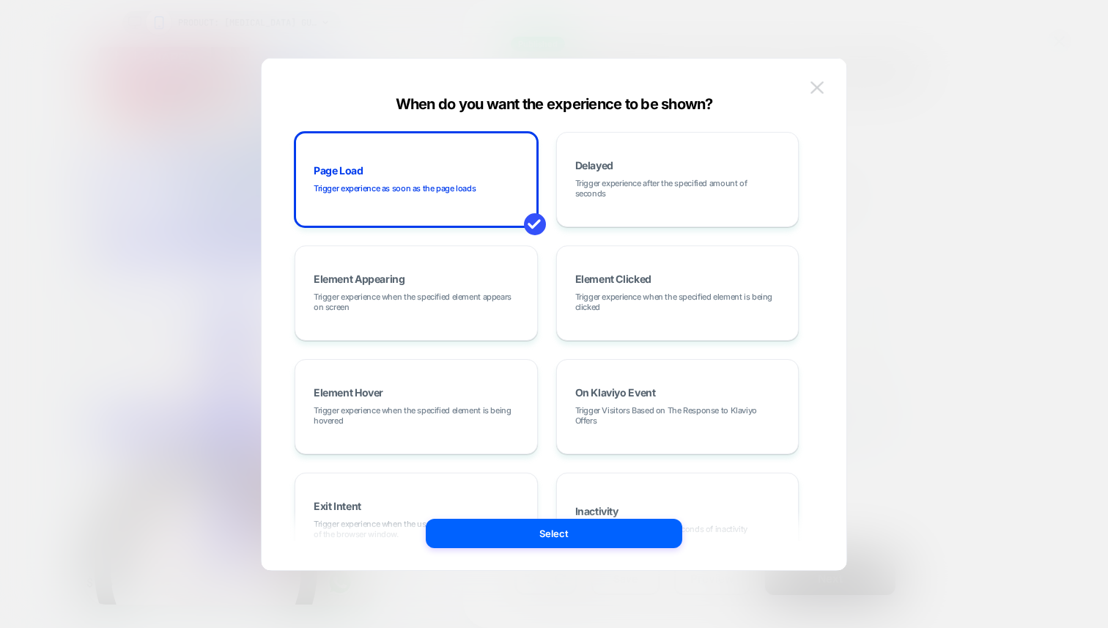
click at [813, 92] on img at bounding box center [816, 87] width 13 height 12
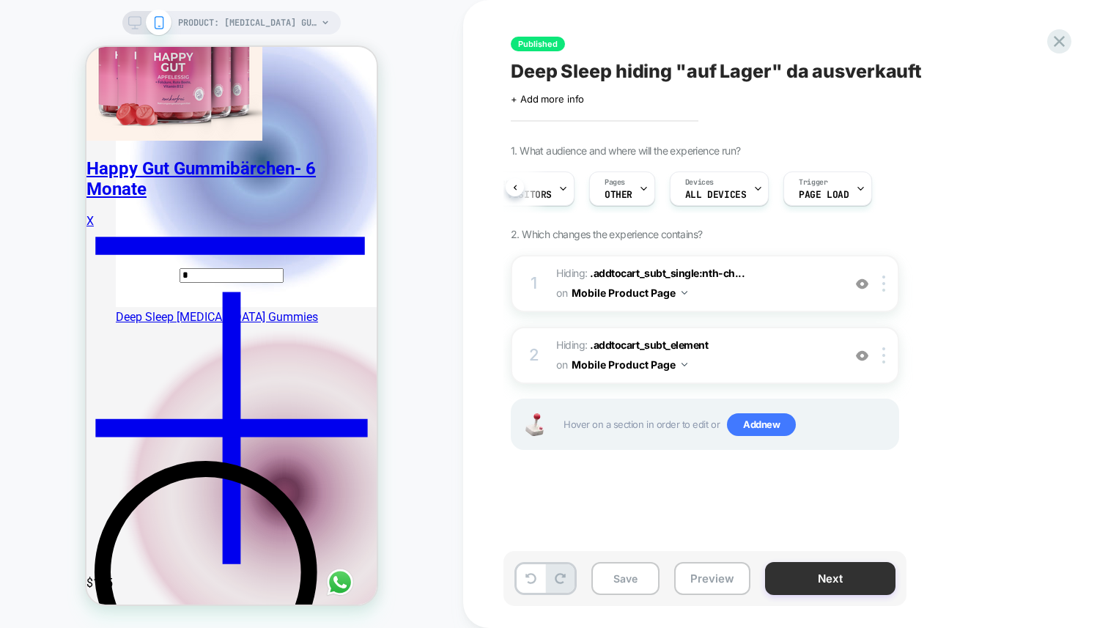
click at [0, 0] on button "Next" at bounding box center [0, 0] width 0 height 0
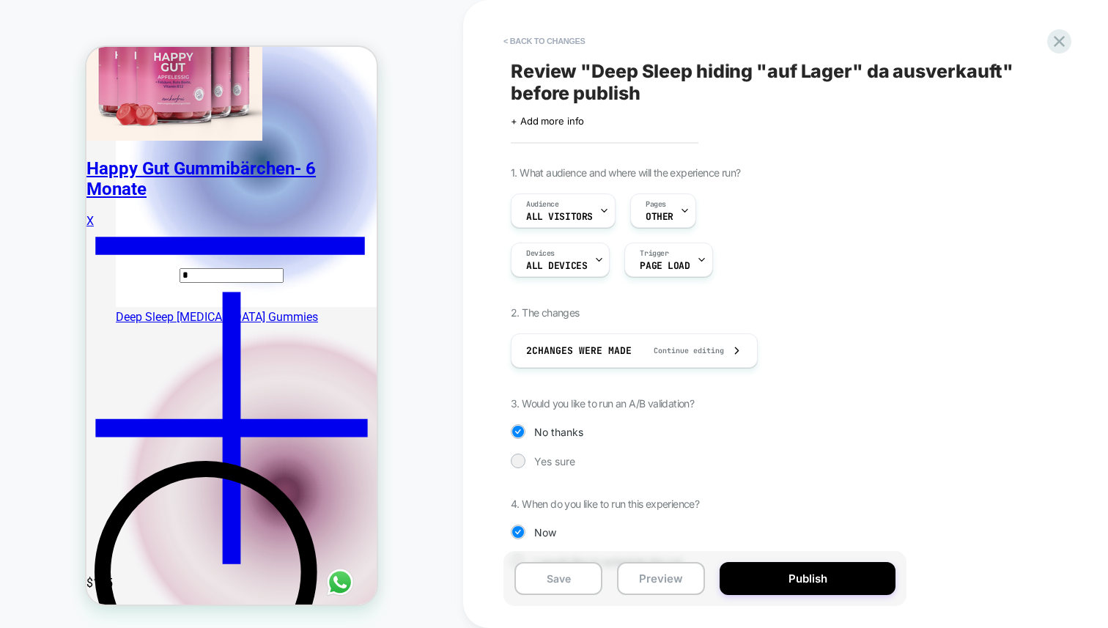
click at [795, 583] on button "Publish" at bounding box center [807, 578] width 176 height 33
